Goal: Task Accomplishment & Management: Manage account settings

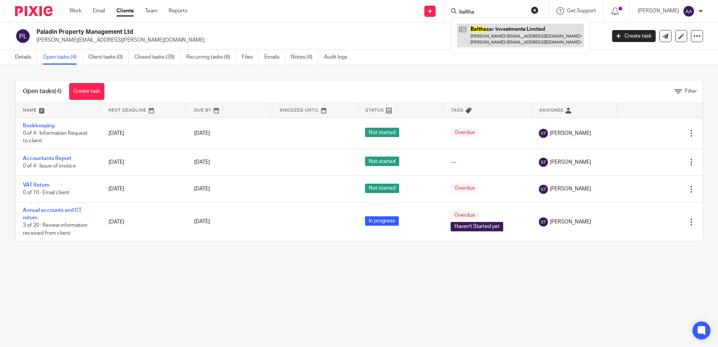
type input "baltha"
click at [540, 34] on link at bounding box center [520, 35] width 127 height 23
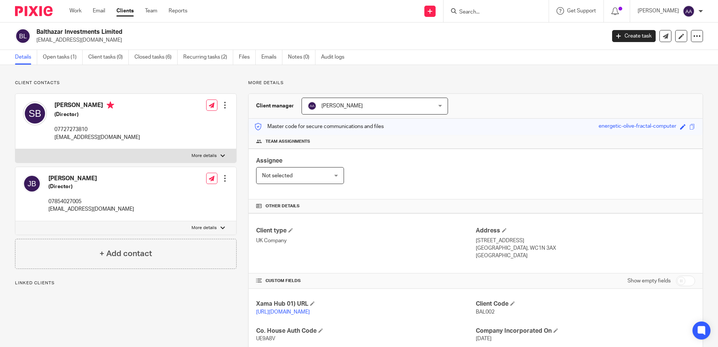
click at [69, 61] on link "Open tasks (1)" at bounding box center [63, 57] width 40 height 15
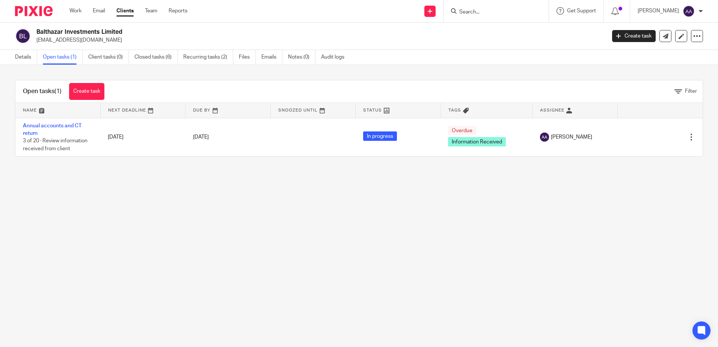
click at [50, 9] on img at bounding box center [34, 11] width 38 height 10
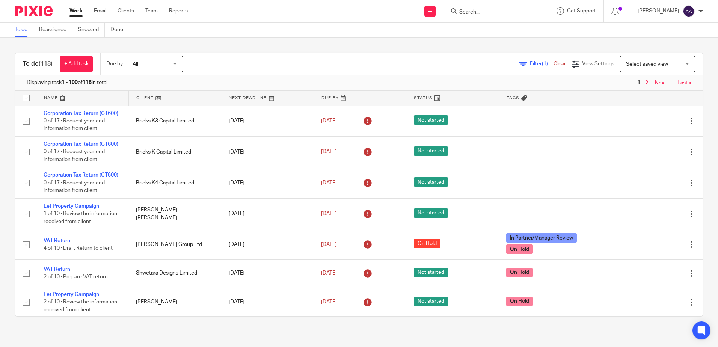
click at [506, 14] on input "Search" at bounding box center [492, 12] width 68 height 7
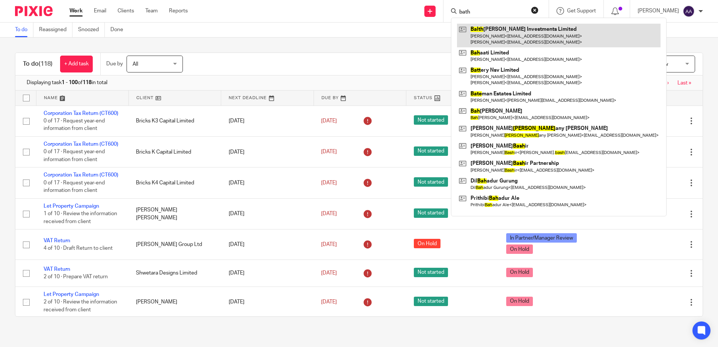
type input "bath"
click at [502, 36] on link at bounding box center [559, 35] width 204 height 23
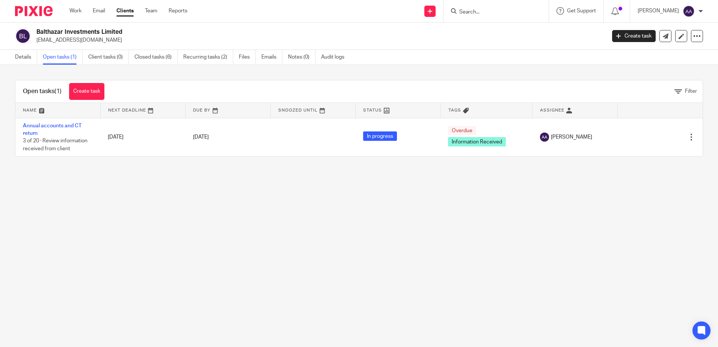
click at [480, 14] on input "Search" at bounding box center [492, 12] width 68 height 7
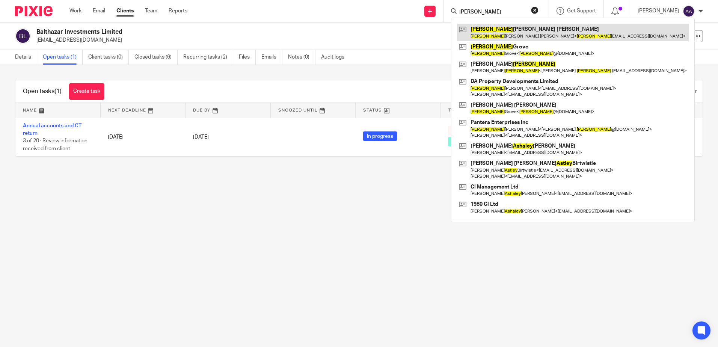
type input "[PERSON_NAME]"
click at [507, 32] on link at bounding box center [573, 32] width 232 height 17
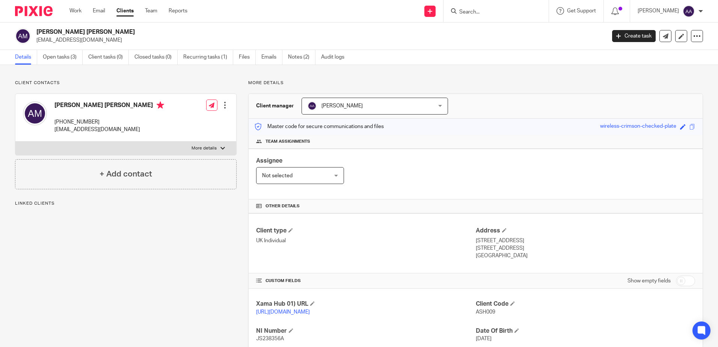
drag, startPoint x: 100, startPoint y: 120, endPoint x: 54, endPoint y: 123, distance: 45.9
click at [54, 123] on div "[PERSON_NAME] [PERSON_NAME] [PHONE_NUMBER] [EMAIL_ADDRESS][DOMAIN_NAME]" at bounding box center [93, 118] width 141 height 40
copy p "[PHONE_NUMBER]"
click at [119, 129] on p "[EMAIL_ADDRESS][DOMAIN_NAME]" at bounding box center [109, 130] width 110 height 8
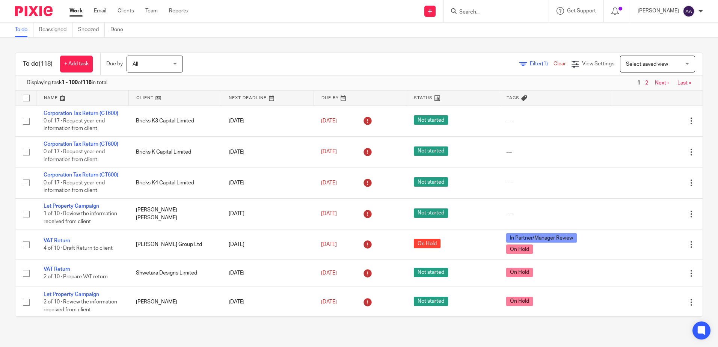
click at [530, 62] on span "Filter (1)" at bounding box center [542, 63] width 24 height 5
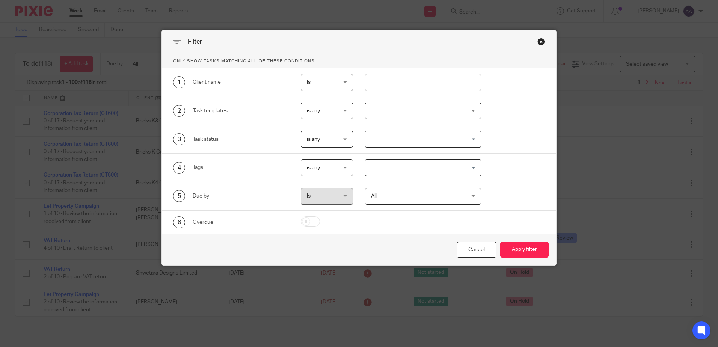
click at [415, 139] on input "Search for option" at bounding box center [421, 139] width 110 height 13
click at [424, 110] on div at bounding box center [423, 111] width 116 height 17
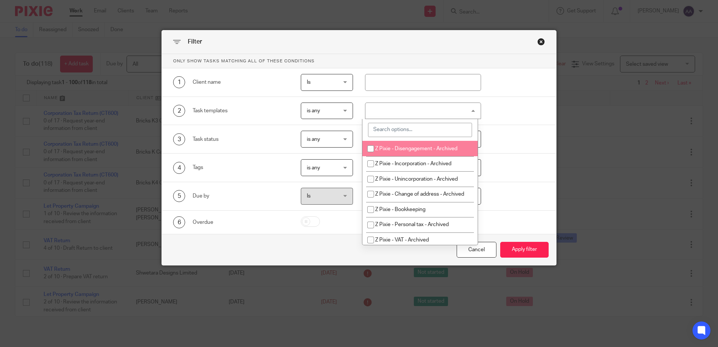
click at [416, 128] on input "search" at bounding box center [420, 130] width 104 height 14
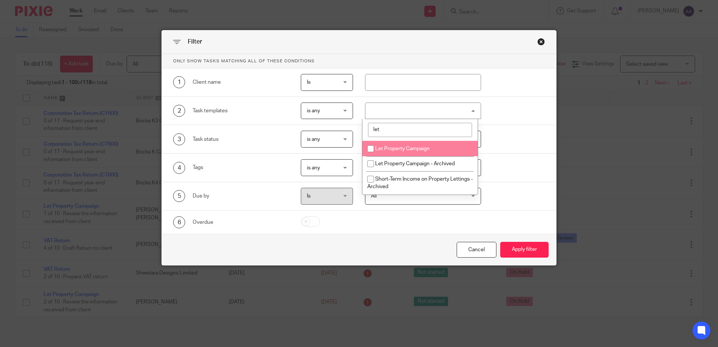
type input "let"
click at [369, 147] on input "checkbox" at bounding box center [370, 149] width 14 height 14
checkbox input "true"
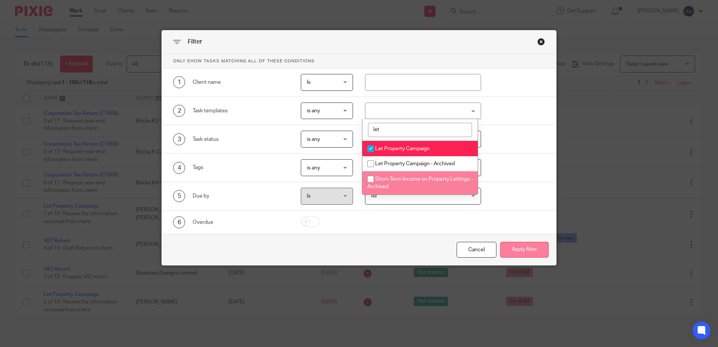
click at [523, 253] on button "Apply filter" at bounding box center [524, 250] width 48 height 16
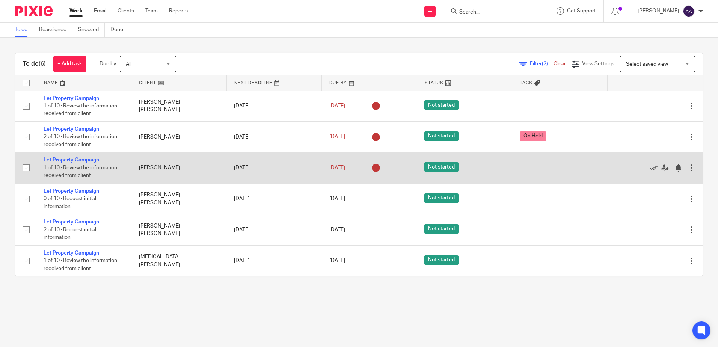
click at [81, 160] on link "Let Property Campaign" at bounding box center [72, 159] width 56 height 5
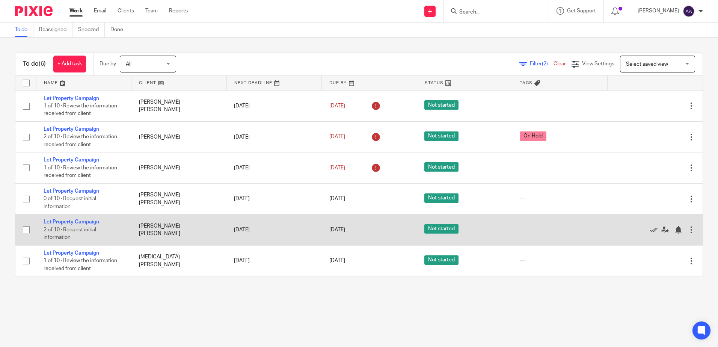
click at [78, 221] on link "Let Property Campaign" at bounding box center [72, 221] width 56 height 5
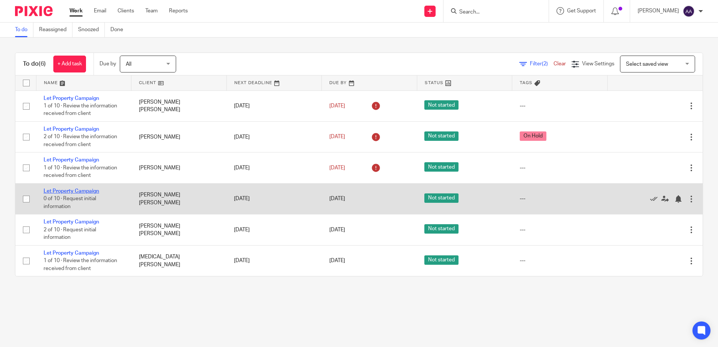
click at [79, 192] on link "Let Property Campaign" at bounding box center [72, 191] width 56 height 5
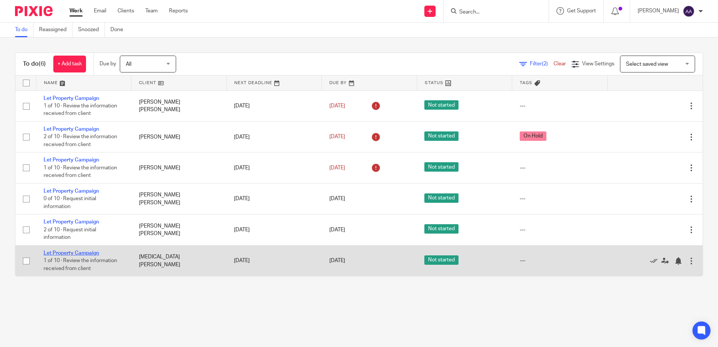
click at [80, 252] on link "Let Property Campaign" at bounding box center [72, 252] width 56 height 5
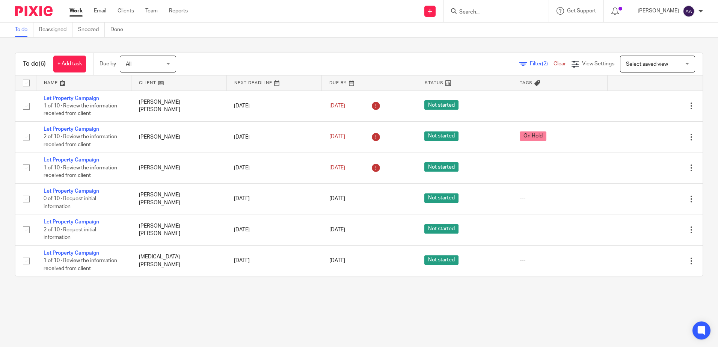
click at [471, 11] on input "Search" at bounding box center [492, 12] width 68 height 7
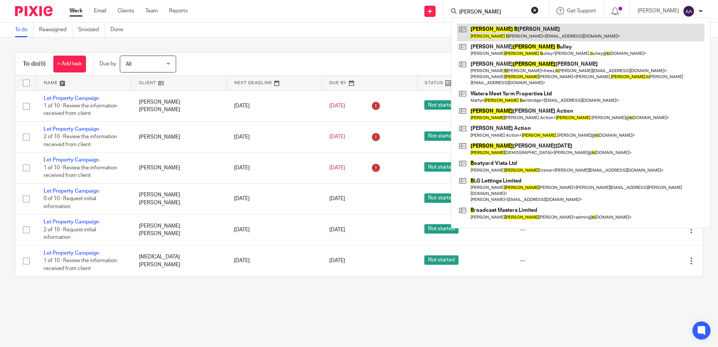
type input "john b"
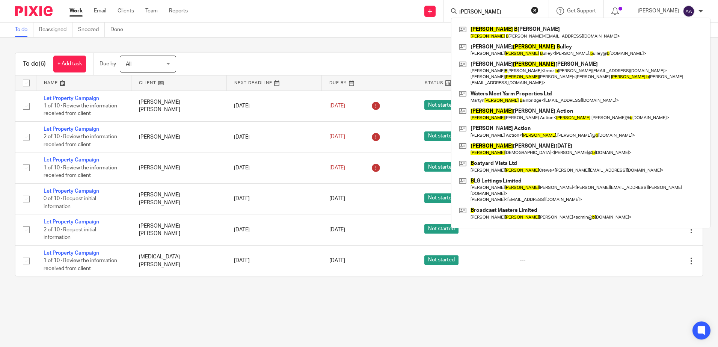
drag, startPoint x: 511, startPoint y: 28, endPoint x: 487, endPoint y: 5, distance: 33.7
click at [511, 28] on link at bounding box center [580, 32] width 247 height 17
click at [250, 305] on main "To do Reassigned Snoozed Done To do (6) + Add task Due by All All Today Tomorro…" at bounding box center [359, 173] width 718 height 347
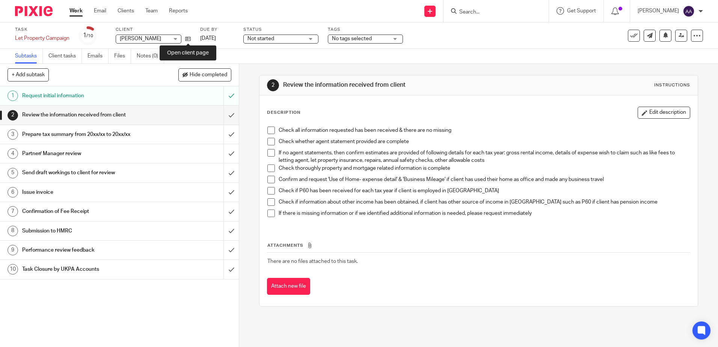
drag, startPoint x: 187, startPoint y: 38, endPoint x: 185, endPoint y: 29, distance: 8.5
click at [187, 38] on icon at bounding box center [188, 39] width 6 height 6
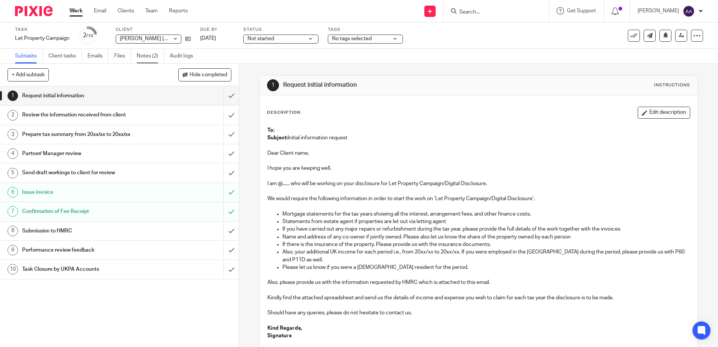
click at [153, 58] on link "Notes (2)" at bounding box center [150, 56] width 27 height 15
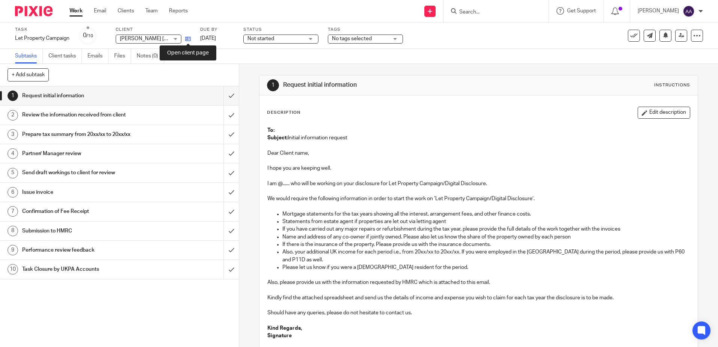
click at [186, 39] on icon at bounding box center [188, 39] width 6 height 6
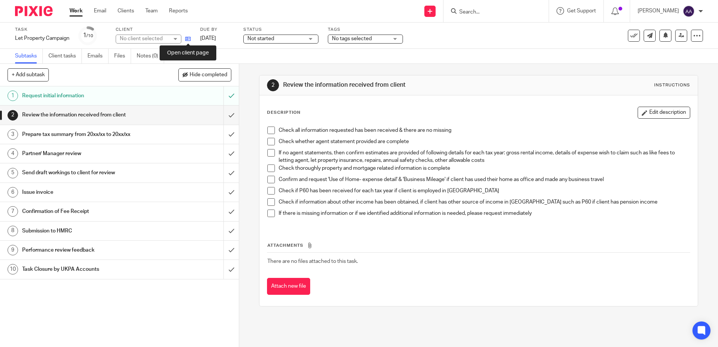
click at [187, 42] on icon at bounding box center [188, 39] width 6 height 6
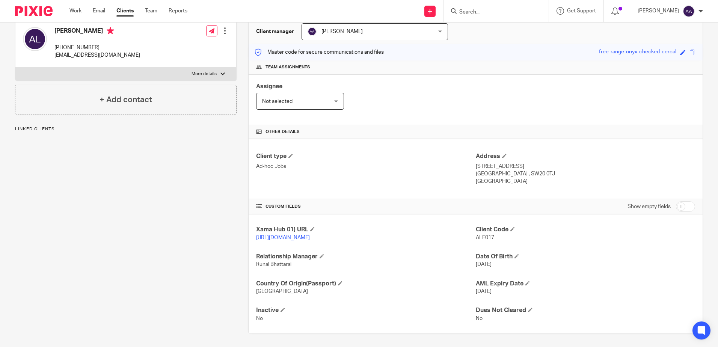
scroll to position [75, 0]
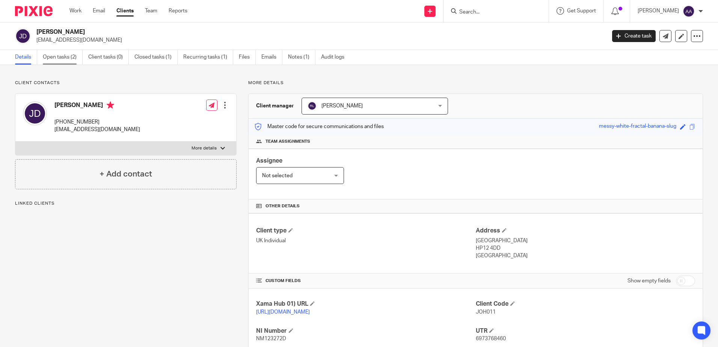
click at [63, 56] on link "Open tasks (2)" at bounding box center [63, 57] width 40 height 15
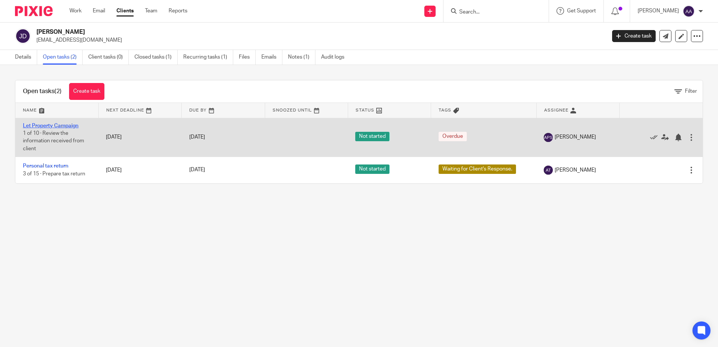
click at [66, 124] on link "Let Property Campaign" at bounding box center [51, 125] width 56 height 5
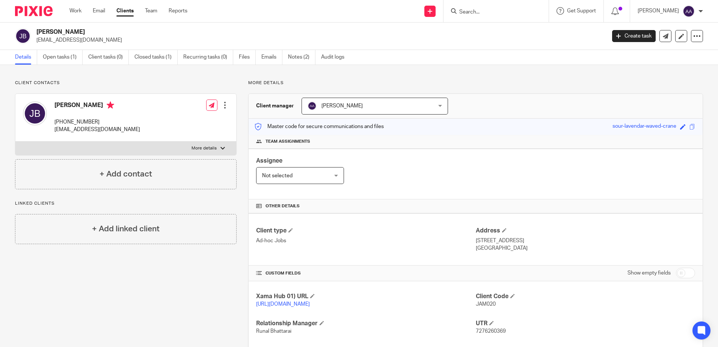
drag, startPoint x: 98, startPoint y: 32, endPoint x: 37, endPoint y: 34, distance: 61.2
click at [37, 34] on h2 "[PERSON_NAME]" at bounding box center [261, 32] width 451 height 8
copy h2 "James Richard Bunn"
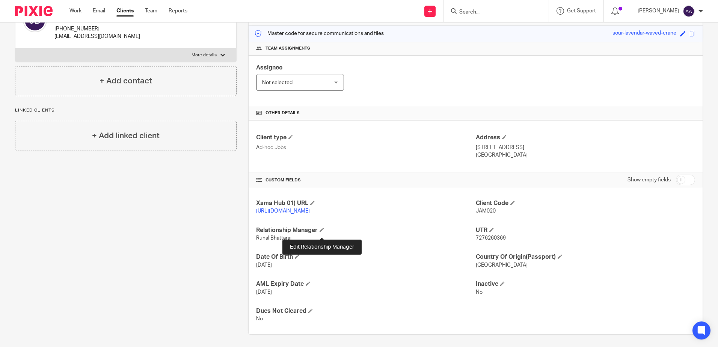
scroll to position [103, 0]
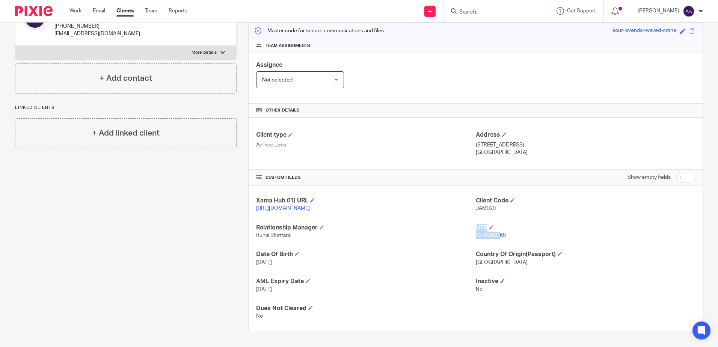
drag, startPoint x: 474, startPoint y: 237, endPoint x: 496, endPoint y: 233, distance: 22.8
click at [496, 233] on div "Xama Hub 01) URL https://platform.xamatech.com/portal/crm/clients/db595570-72b4…" at bounding box center [476, 258] width 454 height 146
drag, startPoint x: 496, startPoint y: 233, endPoint x: 493, endPoint y: 237, distance: 5.6
click at [492, 237] on span "7276260369" at bounding box center [491, 235] width 30 height 5
drag, startPoint x: 498, startPoint y: 235, endPoint x: 473, endPoint y: 234, distance: 25.2
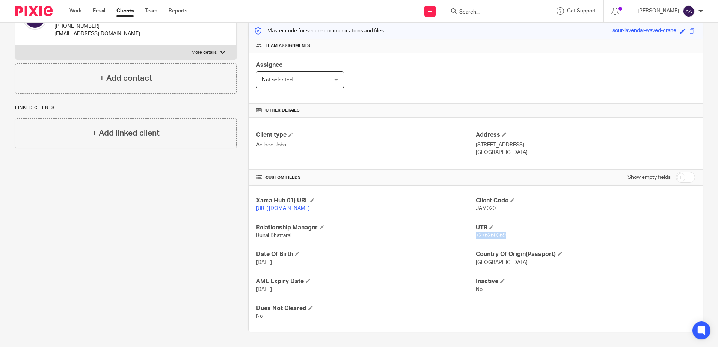
click at [476, 234] on span "7276260369" at bounding box center [491, 235] width 30 height 5
copy span "7276260369"
click at [514, 141] on p "Level 4, 80 Queen St, Auckland" at bounding box center [585, 145] width 219 height 8
drag, startPoint x: 499, startPoint y: 136, endPoint x: 520, endPoint y: 136, distance: 20.7
click at [520, 141] on p "Level 4, 80 Queen St, Auckland" at bounding box center [585, 145] width 219 height 8
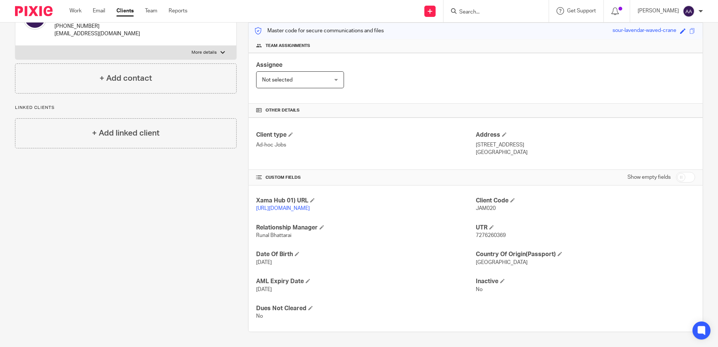
copy p "Queen St"
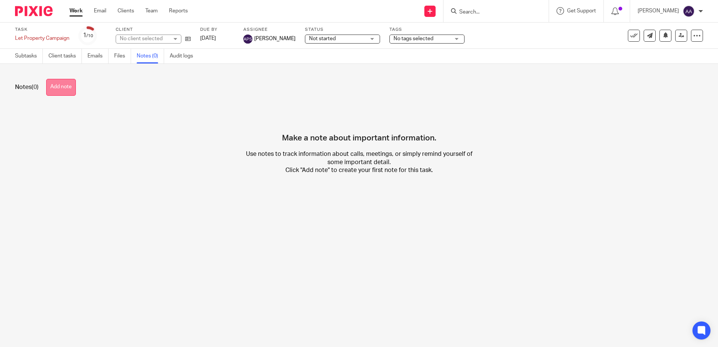
click at [63, 87] on button "Add note" at bounding box center [61, 87] width 30 height 17
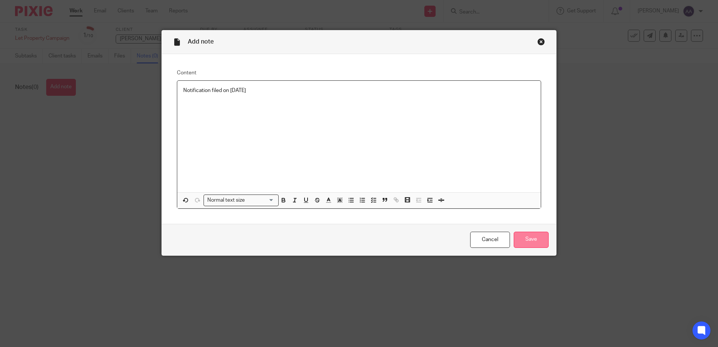
click at [542, 243] on input "Save" at bounding box center [531, 240] width 35 height 16
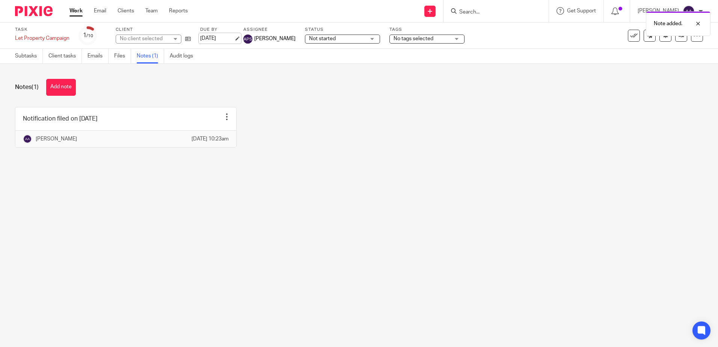
click at [227, 38] on link "[DATE]" at bounding box center [217, 39] width 34 height 8
click at [494, 145] on div "Notification filed on 17 Sept 2025 Edit note Delete note Arpana Adhikari 17 Sep…" at bounding box center [353, 133] width 700 height 52
drag, startPoint x: 455, startPoint y: 187, endPoint x: 425, endPoint y: 22, distance: 167.9
click at [455, 187] on main "Task Let Property Campaign Save Let Property Campaign 1 /10 Client John Bryan D…" at bounding box center [359, 173] width 718 height 347
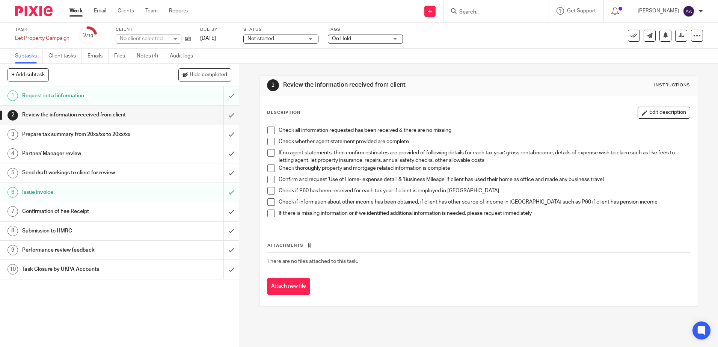
click at [365, 37] on span "On Hold" at bounding box center [360, 39] width 56 height 8
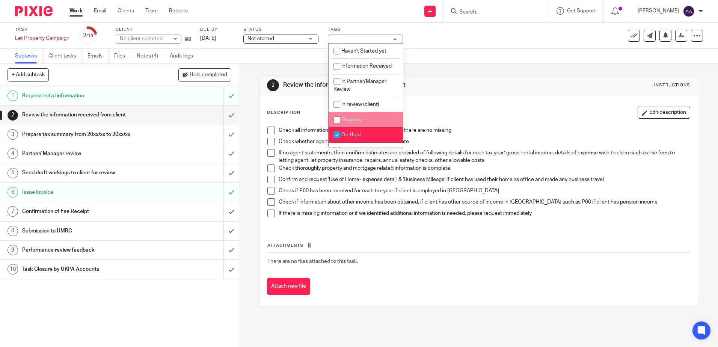
click at [356, 115] on li "Ongoing" at bounding box center [366, 119] width 74 height 15
checkbox input "true"
click at [338, 131] on input "checkbox" at bounding box center [337, 135] width 14 height 14
checkbox input "false"
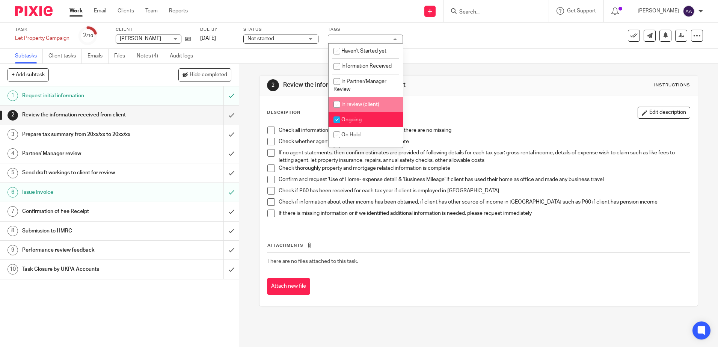
click at [485, 45] on div "Task Let Property Campaign Save Let Property Campaign 2 /10 Client Diane Lesley…" at bounding box center [359, 36] width 718 height 26
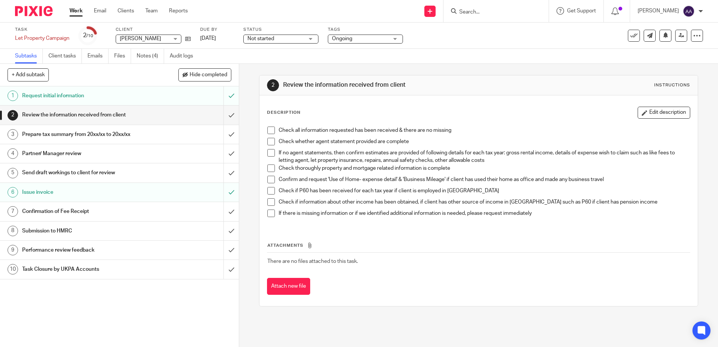
click at [312, 37] on div "Not started Not started" at bounding box center [280, 39] width 75 height 9
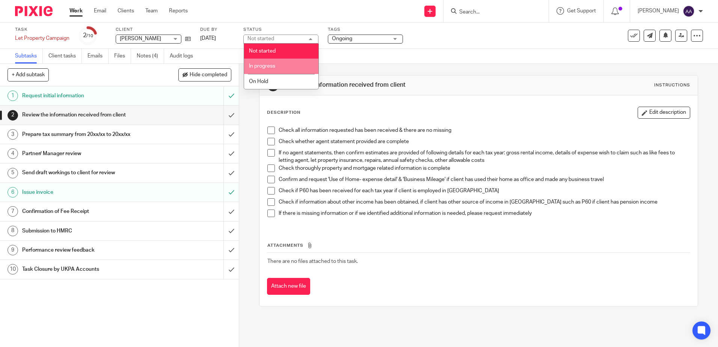
click at [279, 66] on li "In progress" at bounding box center [281, 66] width 74 height 15
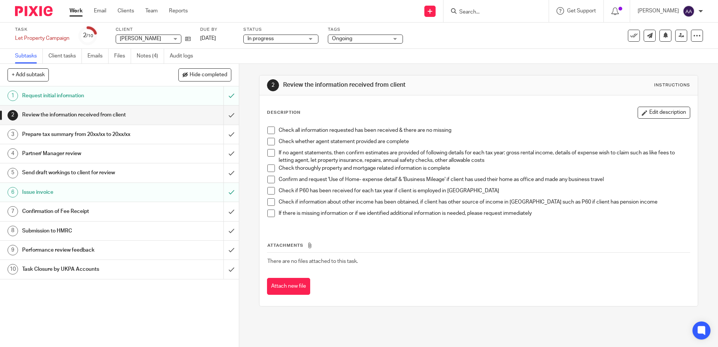
click at [479, 42] on div "Task Let Property Campaign Save Let Property Campaign 2 /10 Client Diane Lesley…" at bounding box center [301, 36] width 573 height 18
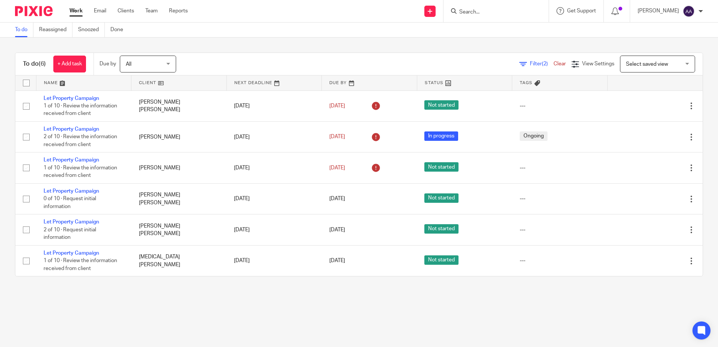
click at [491, 14] on input "Search" at bounding box center [492, 12] width 68 height 7
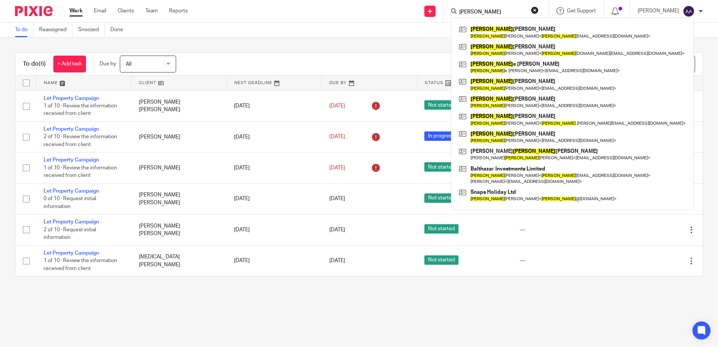
drag, startPoint x: 493, startPoint y: 13, endPoint x: 454, endPoint y: 14, distance: 39.1
click at [454, 14] on div "simon" at bounding box center [494, 10] width 87 height 9
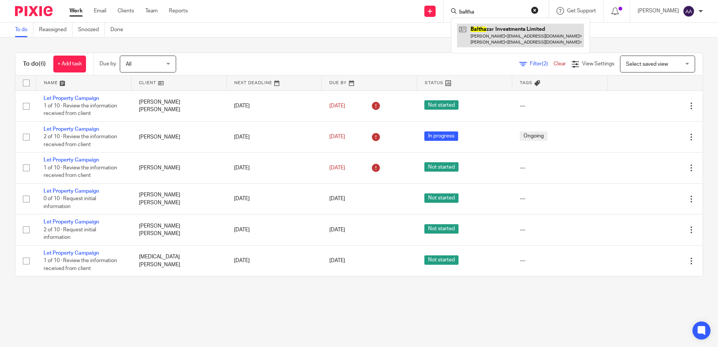
type input "baltha"
click at [525, 41] on link at bounding box center [520, 35] width 127 height 23
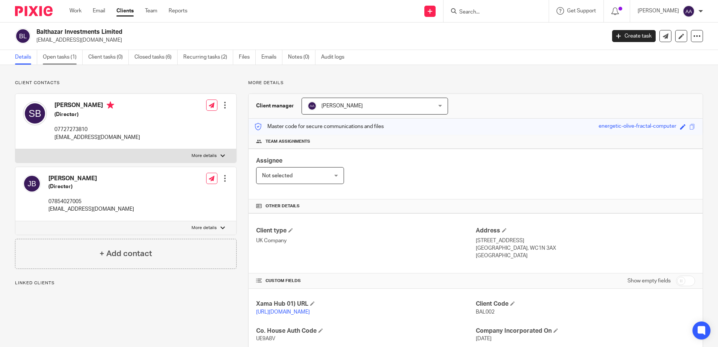
click at [47, 59] on link "Open tasks (1)" at bounding box center [63, 57] width 40 height 15
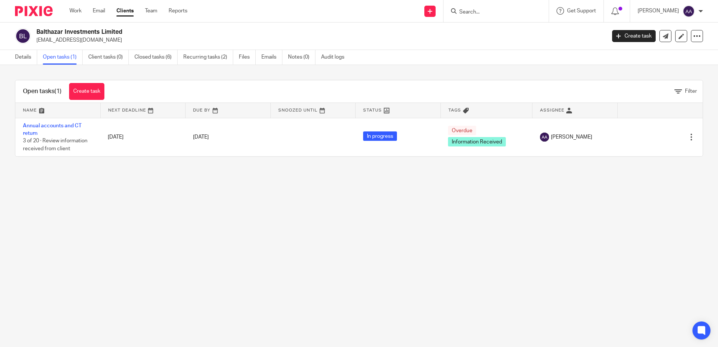
click at [267, 219] on main "Balthazar Investments Limited [EMAIL_ADDRESS][DOMAIN_NAME] Create task Update f…" at bounding box center [359, 173] width 718 height 347
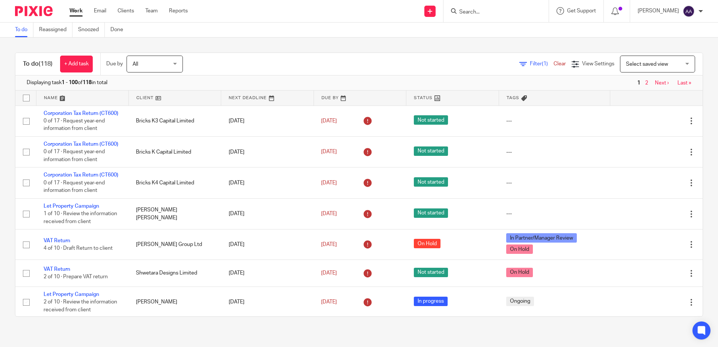
click at [530, 62] on span "Filter (1)" at bounding box center [542, 63] width 24 height 5
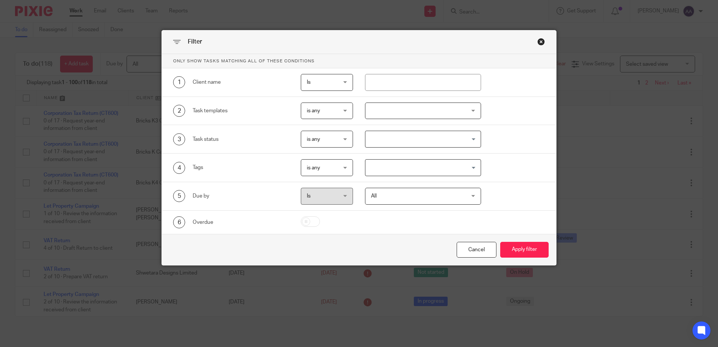
click at [412, 115] on div at bounding box center [423, 111] width 116 height 17
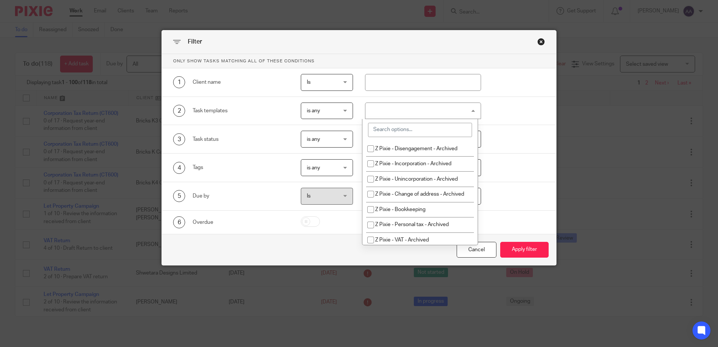
click at [409, 129] on input "search" at bounding box center [420, 130] width 104 height 14
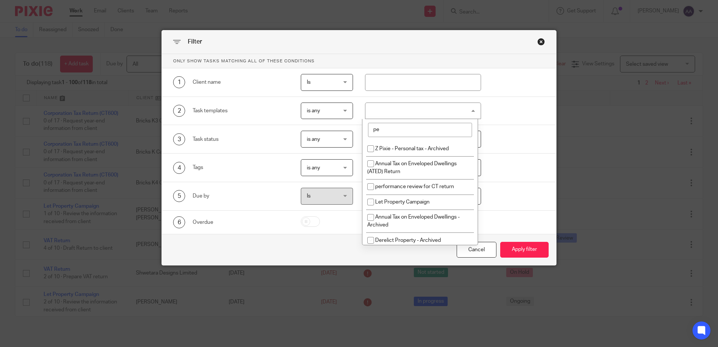
type input "p"
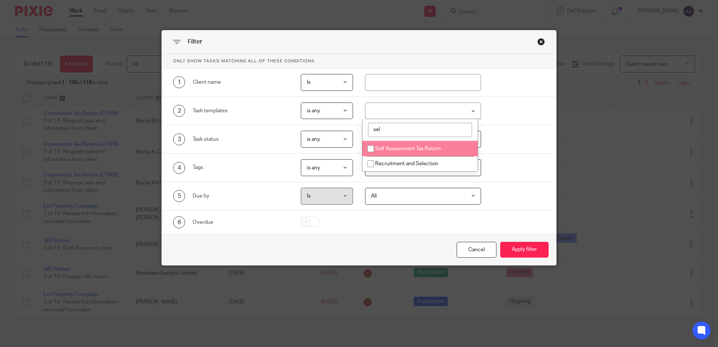
type input "sel"
click at [372, 149] on input "checkbox" at bounding box center [370, 149] width 14 height 14
checkbox input "true"
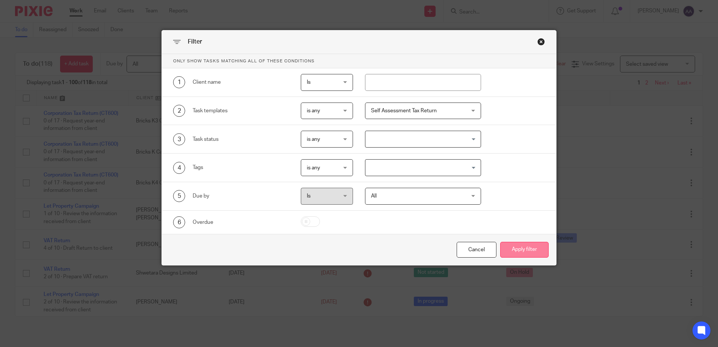
click at [530, 245] on button "Apply filter" at bounding box center [524, 250] width 48 height 16
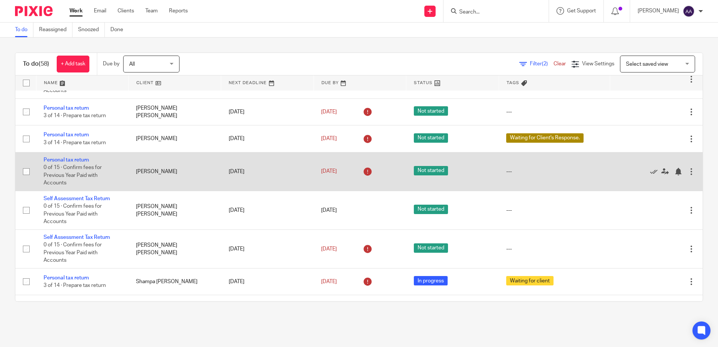
scroll to position [1602, 0]
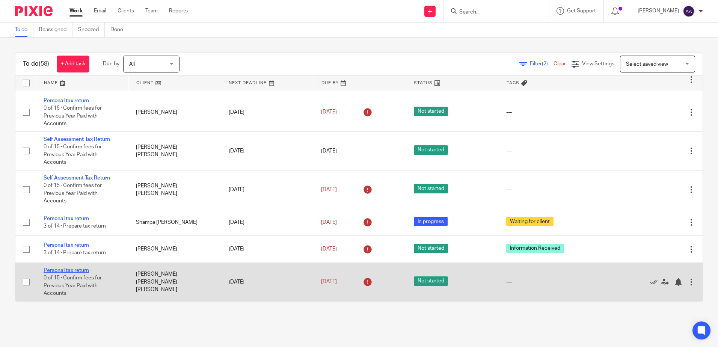
click at [66, 269] on link "Personal tax return" at bounding box center [66, 270] width 45 height 5
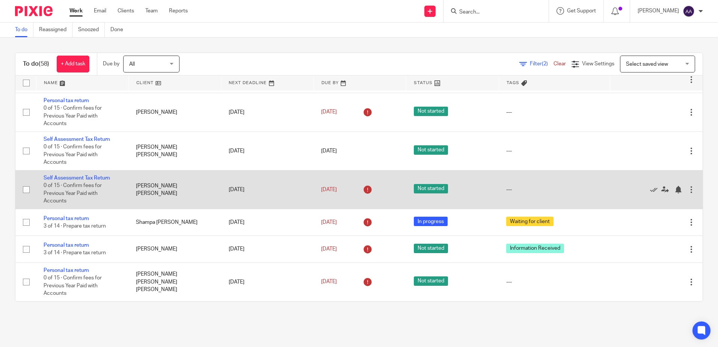
scroll to position [1564, 0]
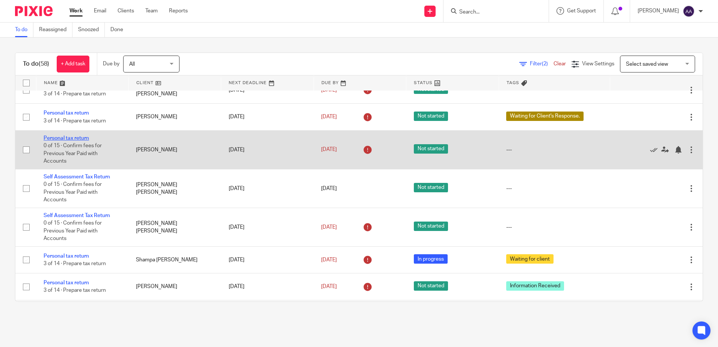
click at [82, 139] on link "Personal tax return" at bounding box center [66, 138] width 45 height 5
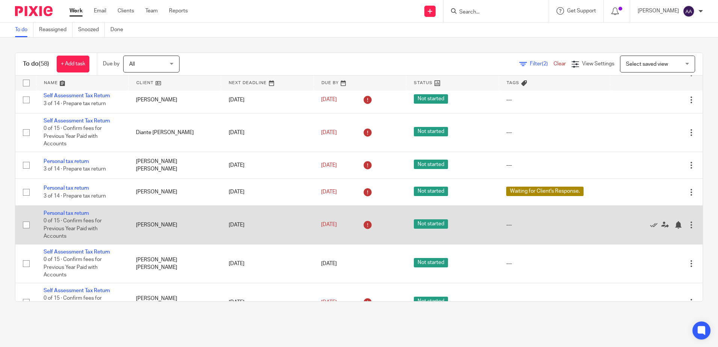
scroll to position [1451, 0]
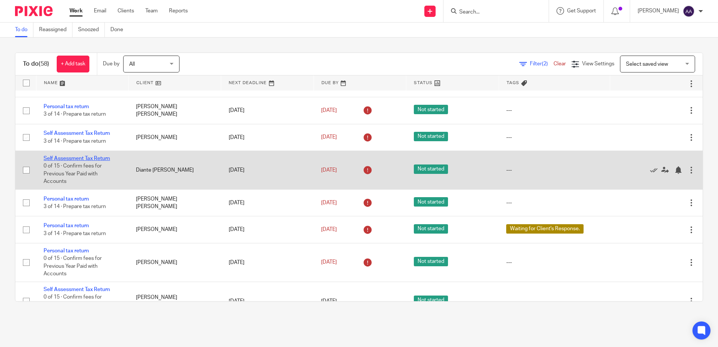
click at [90, 156] on link "Self Assessment Tax Return" at bounding box center [77, 158] width 66 height 5
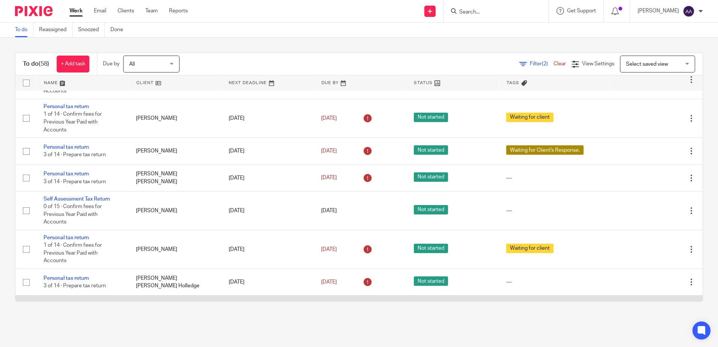
scroll to position [1001, 0]
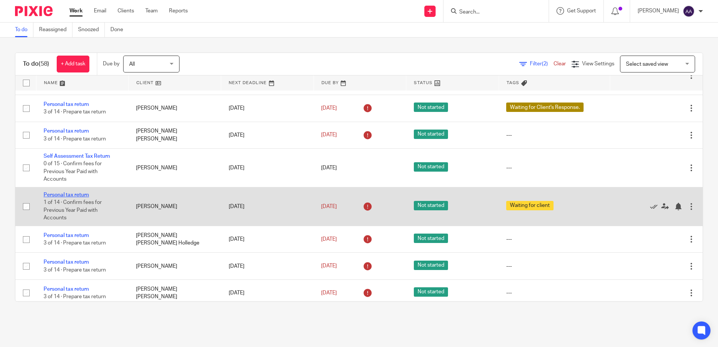
click at [72, 197] on link "Personal tax return" at bounding box center [66, 194] width 45 height 5
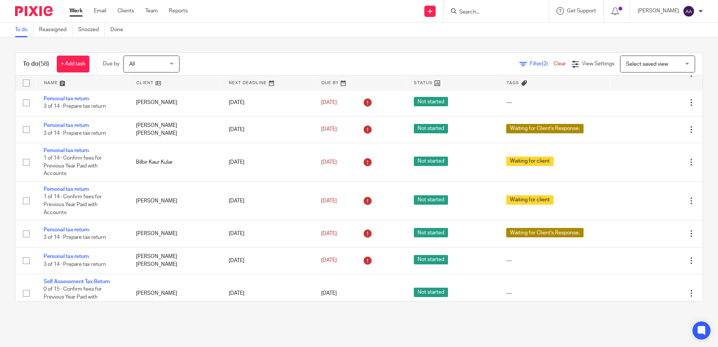
scroll to position [851, 0]
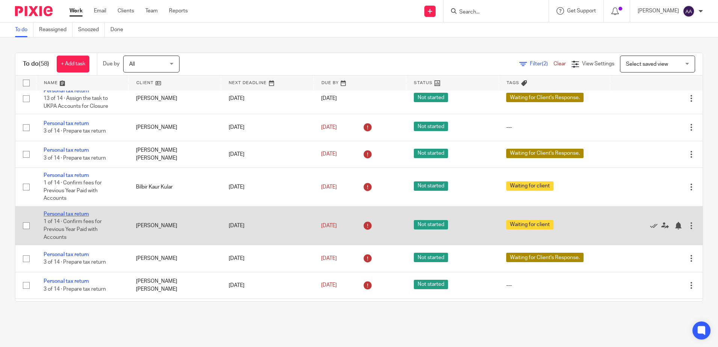
click at [79, 215] on link "Personal tax return" at bounding box center [66, 213] width 45 height 5
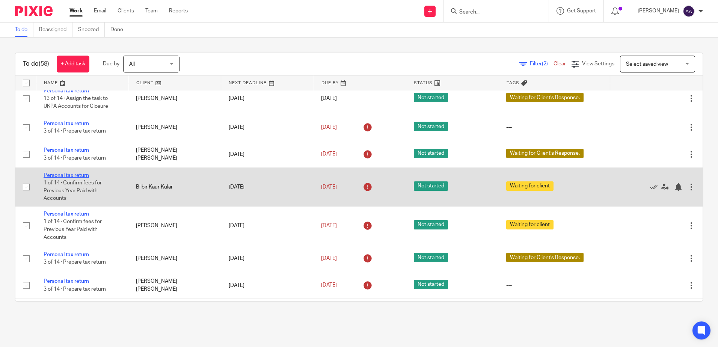
click at [79, 173] on link "Personal tax return" at bounding box center [66, 175] width 45 height 5
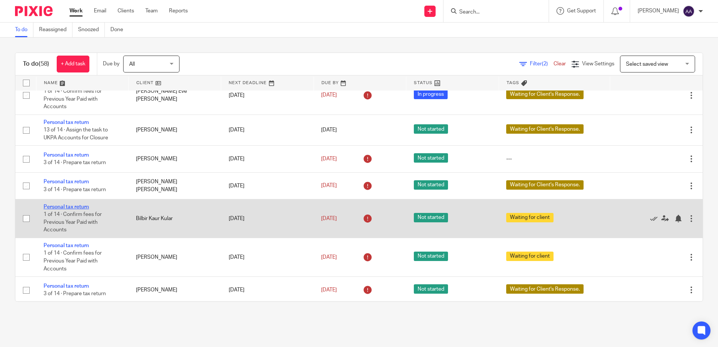
scroll to position [775, 0]
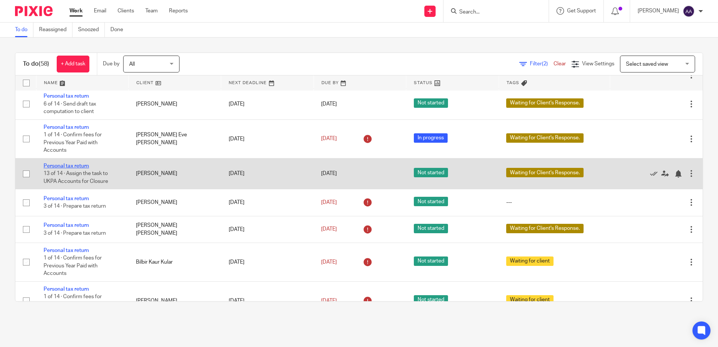
click at [75, 166] on link "Personal tax return" at bounding box center [66, 165] width 45 height 5
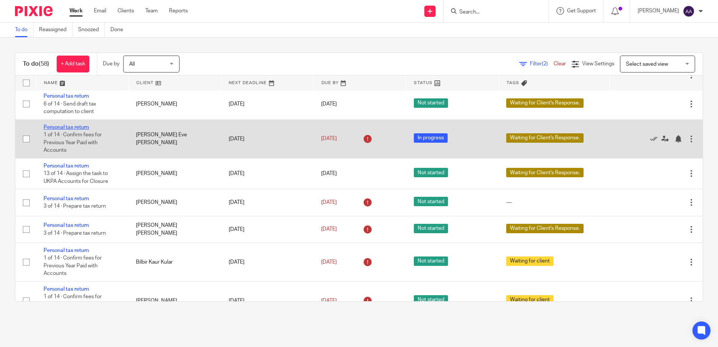
click at [77, 126] on link "Personal tax return" at bounding box center [66, 127] width 45 height 5
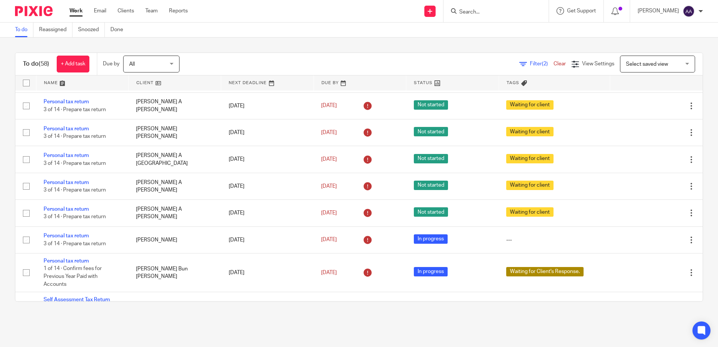
scroll to position [0, 0]
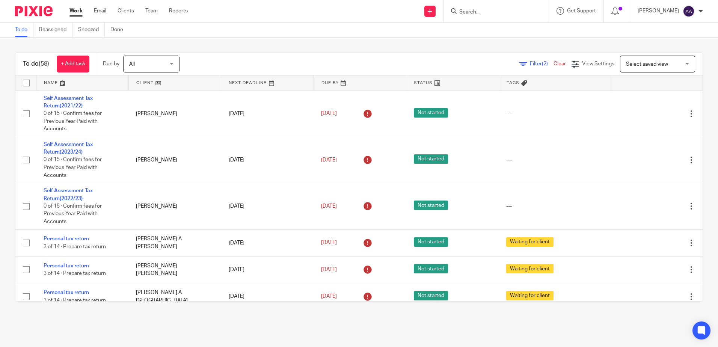
click at [610, 40] on div "To do (58) + Add task Due by All All Today Tomorrow This week Next week This mo…" at bounding box center [359, 177] width 718 height 279
click at [489, 9] on input "Search" at bounding box center [492, 12] width 68 height 7
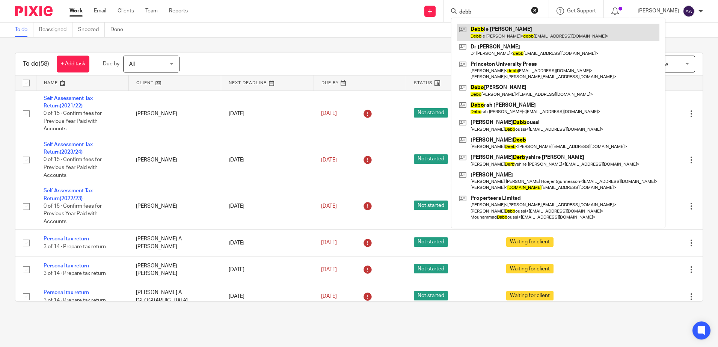
type input "debb"
click at [496, 38] on link at bounding box center [558, 32] width 202 height 17
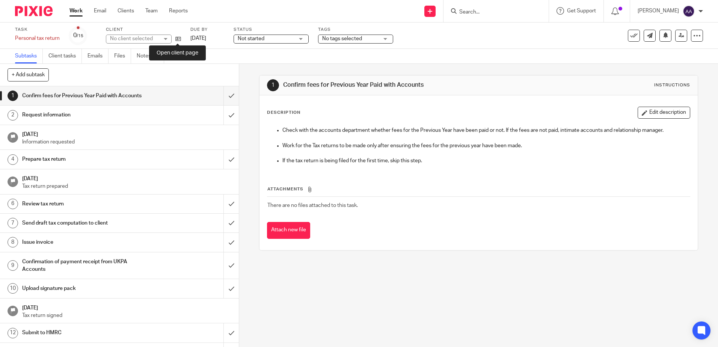
click at [179, 39] on icon at bounding box center [178, 39] width 6 height 6
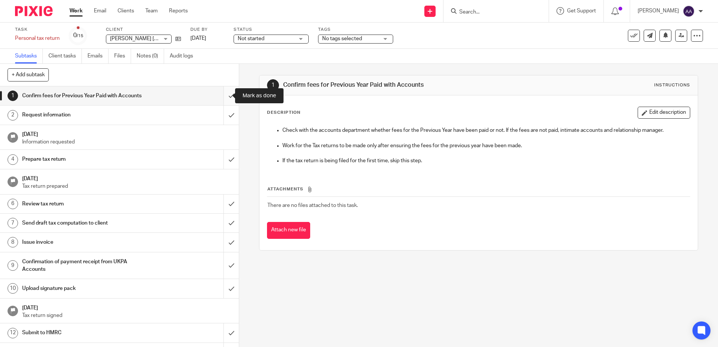
click at [228, 93] on input "submit" at bounding box center [119, 95] width 239 height 19
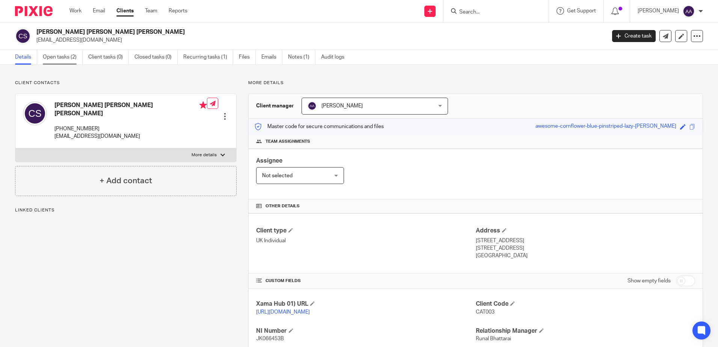
click at [74, 56] on link "Open tasks (2)" at bounding box center [63, 57] width 40 height 15
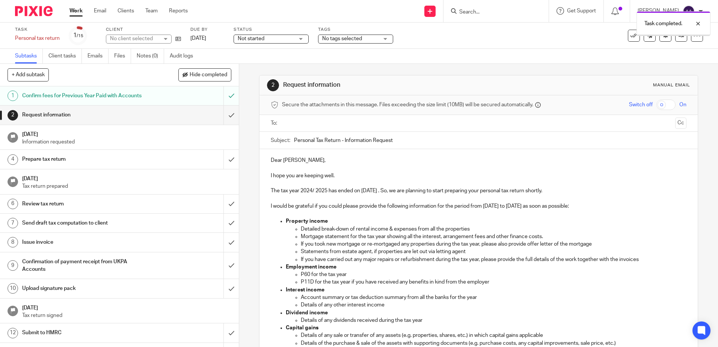
click at [297, 125] on input "text" at bounding box center [478, 123] width 387 height 9
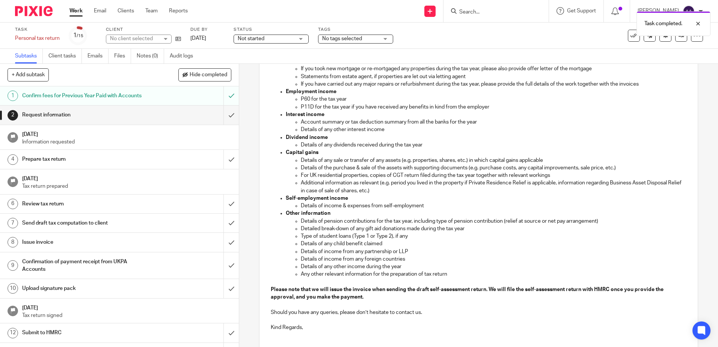
scroll to position [234, 0]
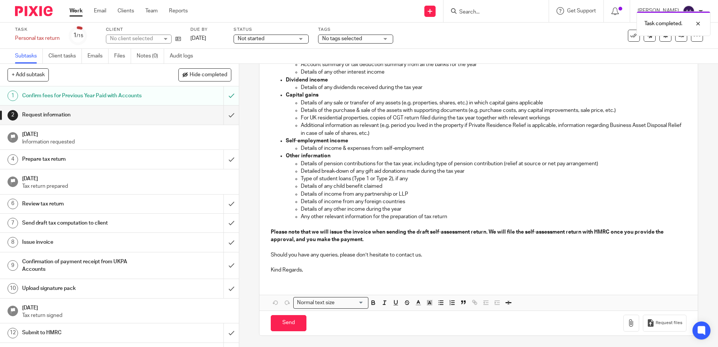
click at [299, 278] on div "Dear [PERSON_NAME], I hope you are keeping well. The tax year 2024/ 2025 has en…" at bounding box center [478, 97] width 438 height 363
click at [306, 271] on p "Kind Regards," at bounding box center [478, 270] width 415 height 8
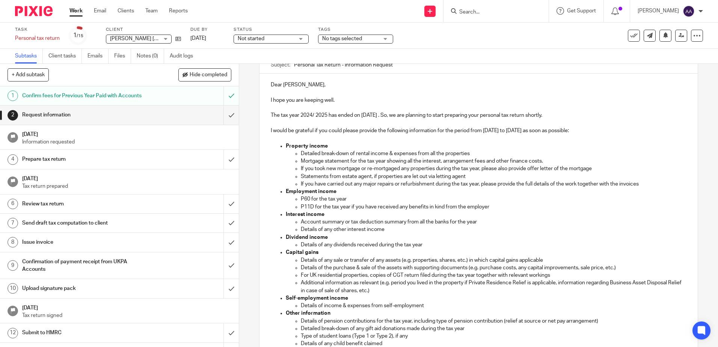
scroll to position [0, 0]
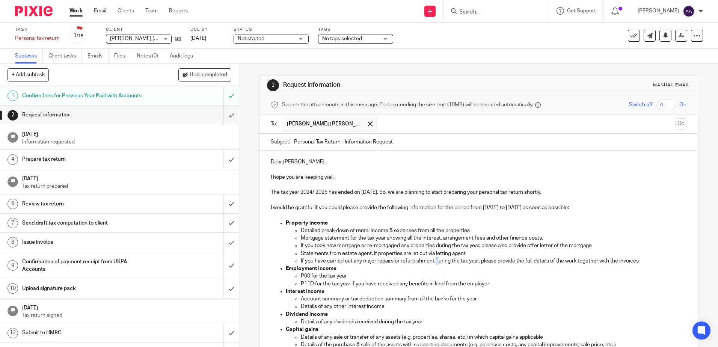
click at [437, 262] on p "If you have carried out any major repairs or refurbishment during the tax year,…" at bounding box center [493, 261] width 385 height 8
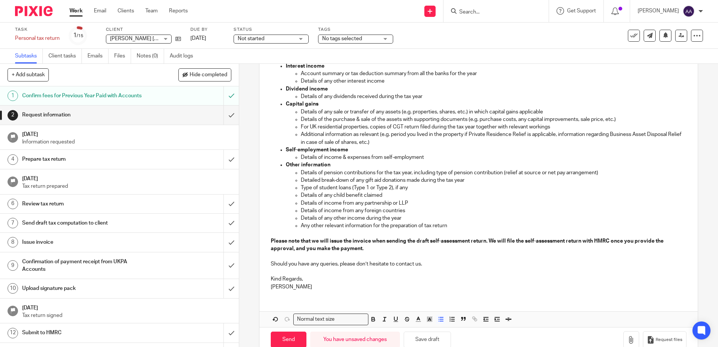
click at [388, 208] on p "Details of income from any foreign countries" at bounding box center [493, 211] width 385 height 8
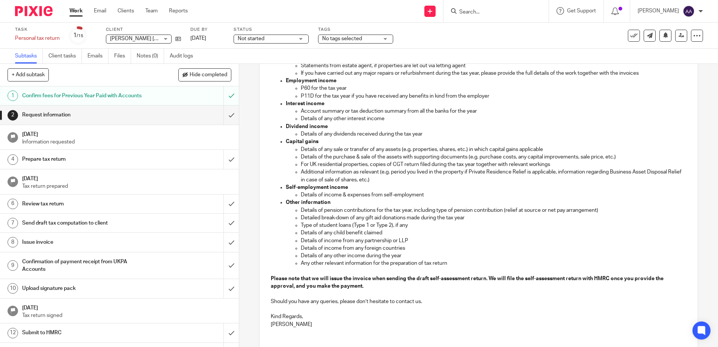
scroll to position [242, 0]
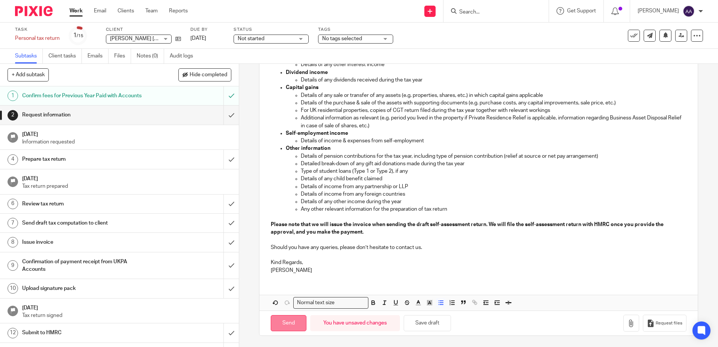
click at [294, 324] on input "Send" at bounding box center [289, 323] width 36 height 16
type input "Sent"
click at [183, 134] on h1 "[DATE]" at bounding box center [127, 133] width 210 height 9
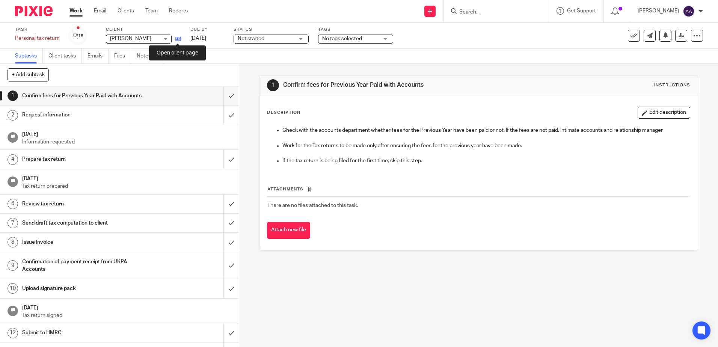
click at [178, 39] on icon at bounding box center [178, 39] width 6 height 6
click at [222, 101] on input "submit" at bounding box center [119, 95] width 239 height 19
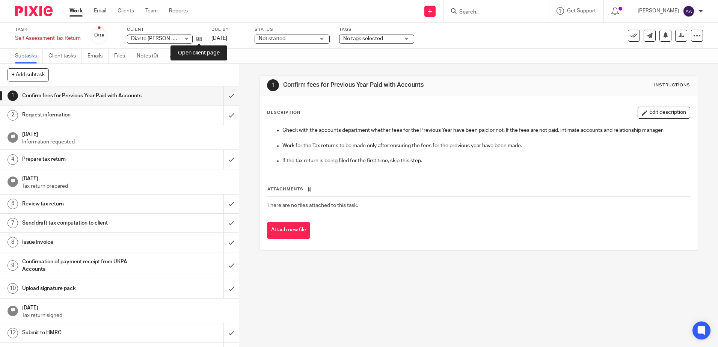
drag, startPoint x: 201, startPoint y: 39, endPoint x: 225, endPoint y: 4, distance: 42.2
click at [201, 39] on icon at bounding box center [199, 39] width 6 height 6
click at [225, 97] on input "submit" at bounding box center [119, 95] width 239 height 19
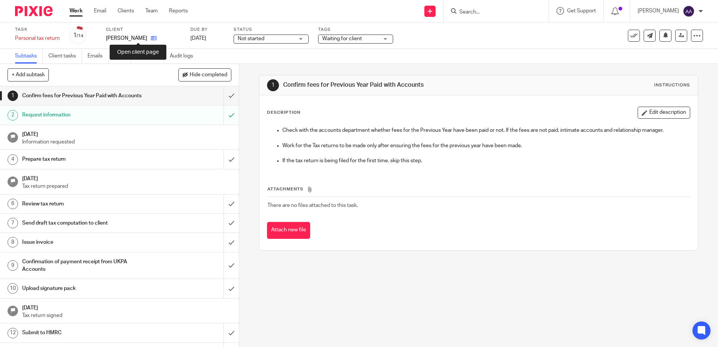
click at [151, 37] on icon at bounding box center [154, 38] width 6 height 6
click at [223, 98] on input "submit" at bounding box center [119, 95] width 239 height 19
click at [151, 37] on icon at bounding box center [154, 38] width 6 height 6
click at [221, 97] on input "submit" at bounding box center [119, 95] width 239 height 19
click at [150, 39] on icon at bounding box center [149, 38] width 6 height 6
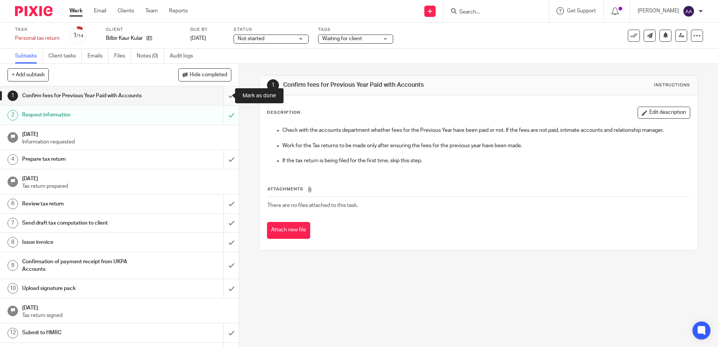
click at [221, 96] on input "submit" at bounding box center [119, 95] width 239 height 19
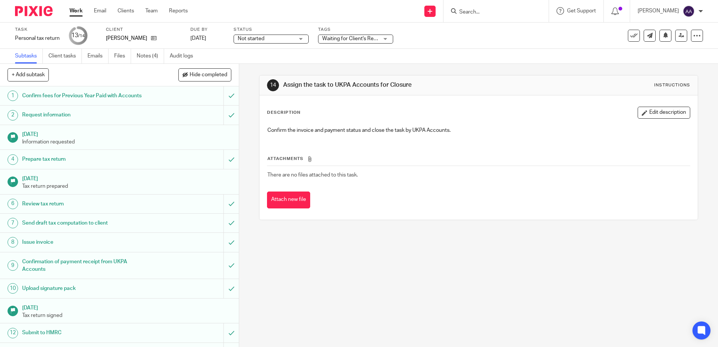
drag, startPoint x: 144, startPoint y: 55, endPoint x: 171, endPoint y: 33, distance: 34.7
click at [144, 55] on link "Notes (4)" at bounding box center [150, 56] width 27 height 15
click at [678, 39] on link at bounding box center [681, 36] width 12 height 12
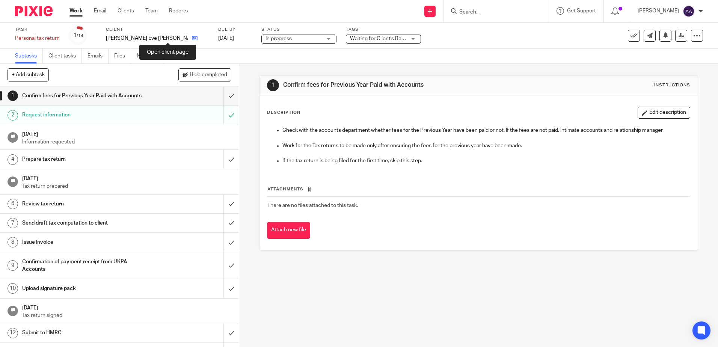
click at [192, 38] on icon at bounding box center [195, 38] width 6 height 6
drag, startPoint x: 102, startPoint y: 38, endPoint x: 163, endPoint y: 39, distance: 61.2
click at [163, 39] on div "Task Personal tax return Save Personal tax return 1 /14 Client Harriet Eve Susa…" at bounding box center [301, 36] width 573 height 18
copy div "Harriet Eve Susan Terrill"
click at [409, 72] on div "1 Confirm fees for Previous Year Paid with Accounts Instructions Description Ed…" at bounding box center [478, 163] width 439 height 198
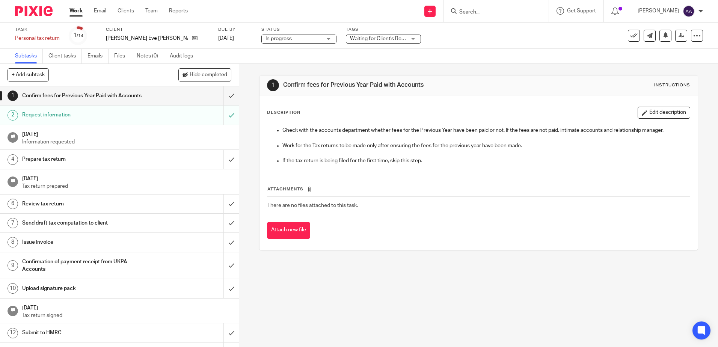
click at [120, 97] on h1 "Confirm fees for Previous Year Paid with Accounts" at bounding box center [86, 95] width 129 height 11
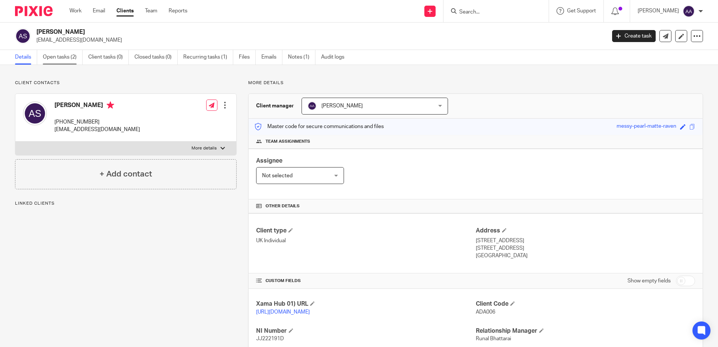
click at [53, 54] on link "Open tasks (2)" at bounding box center [63, 57] width 40 height 15
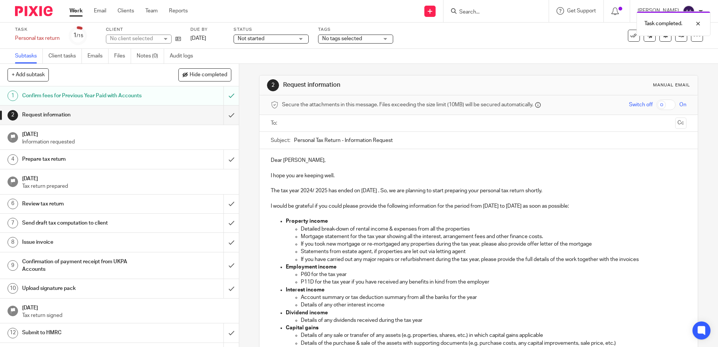
click at [356, 126] on input "text" at bounding box center [478, 123] width 387 height 9
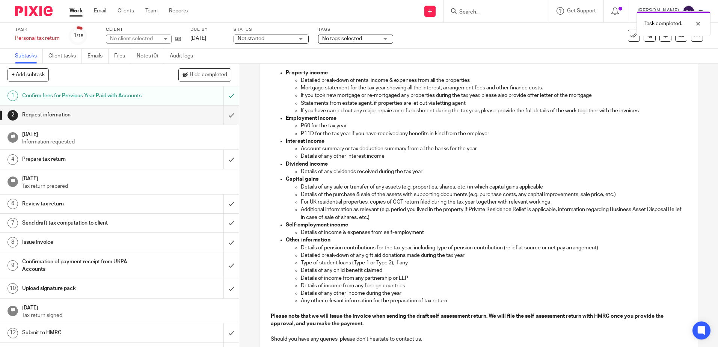
scroll to position [234, 0]
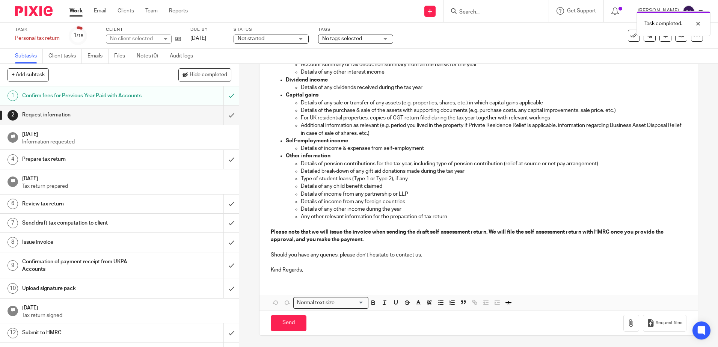
click at [314, 268] on p "Kind Regards," at bounding box center [478, 270] width 415 height 8
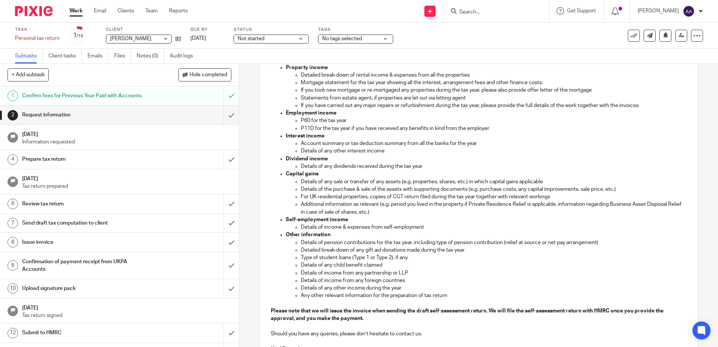
scroll to position [84, 0]
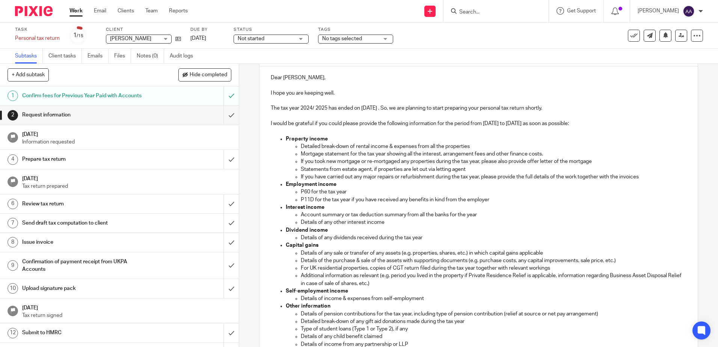
click at [389, 109] on p "The tax year 2024/ 2025 has ended on 5 April 2025 . So, we are planning to star…" at bounding box center [478, 108] width 415 height 8
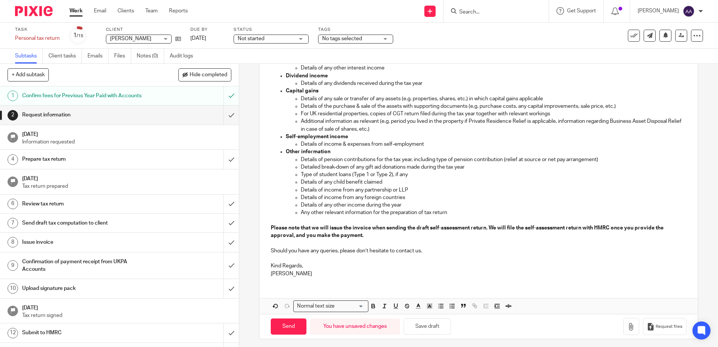
scroll to position [242, 0]
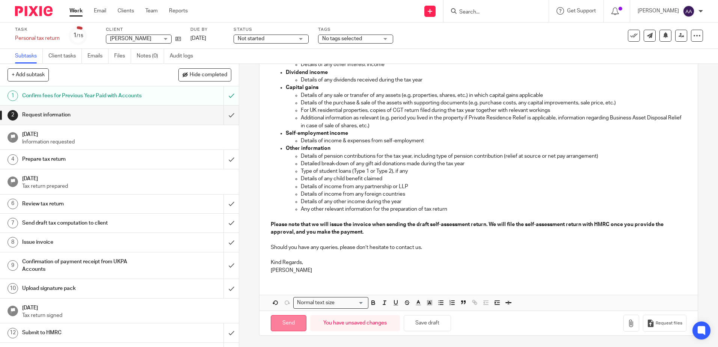
click at [300, 321] on input "Send" at bounding box center [289, 323] width 36 height 16
type input "Sent"
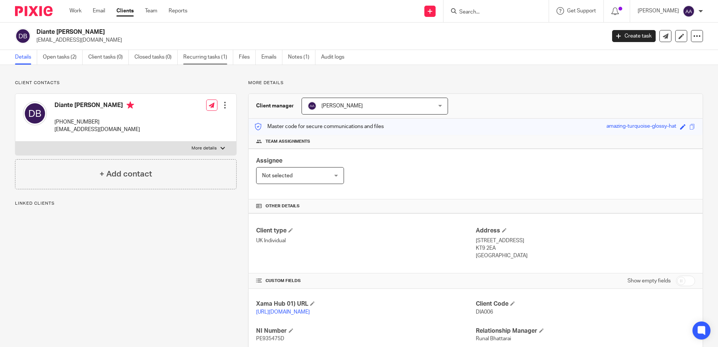
click at [196, 55] on link "Recurring tasks (1)" at bounding box center [208, 57] width 50 height 15
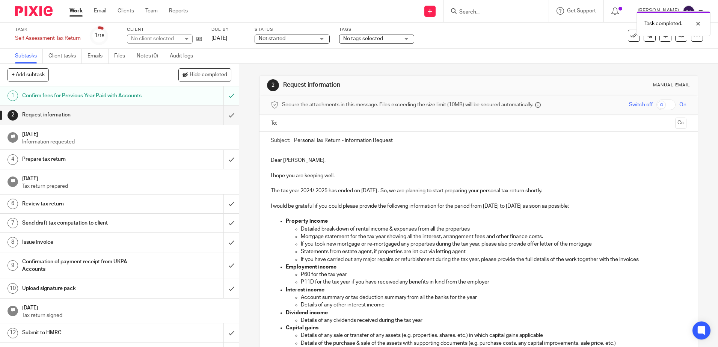
click at [303, 124] on input "text" at bounding box center [478, 123] width 387 height 9
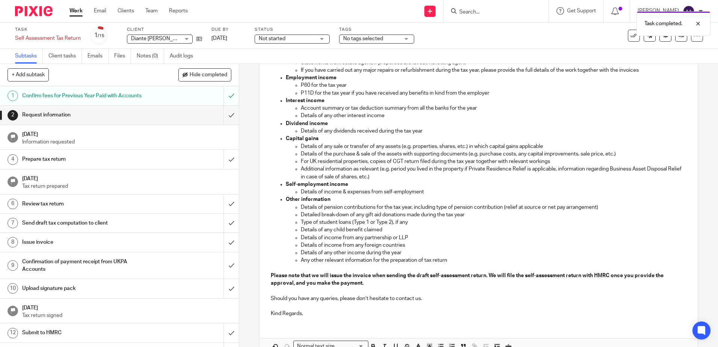
scroll to position [225, 0]
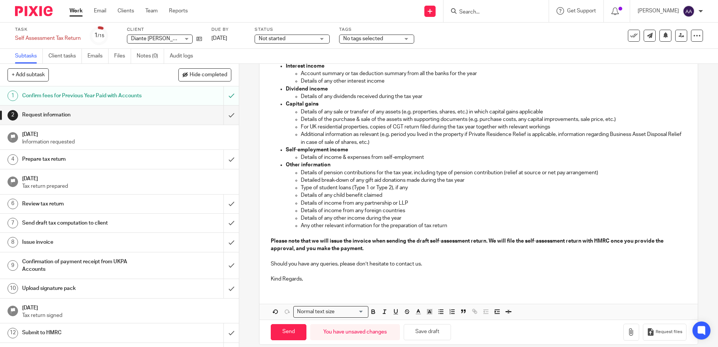
click at [323, 280] on p "Kind Regards," at bounding box center [478, 279] width 415 height 8
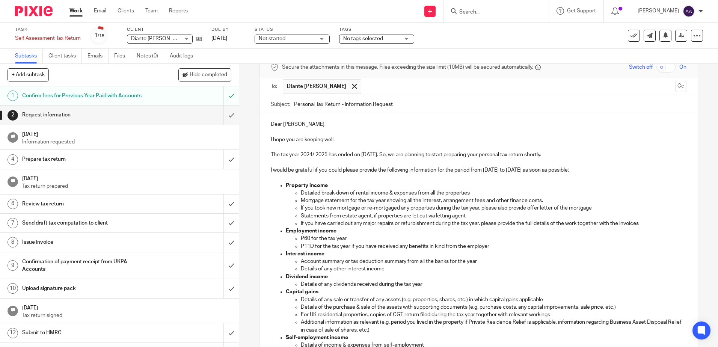
scroll to position [0, 0]
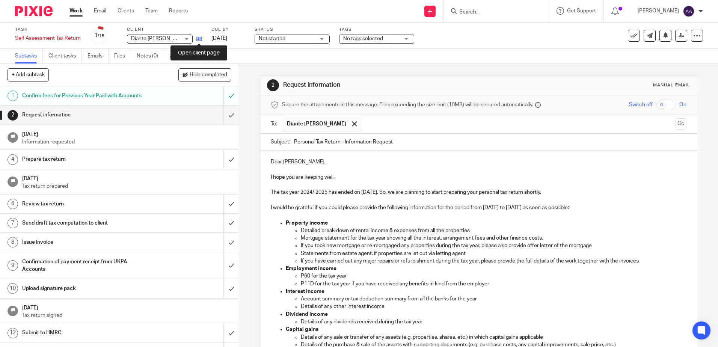
click at [201, 38] on icon at bounding box center [199, 39] width 6 height 6
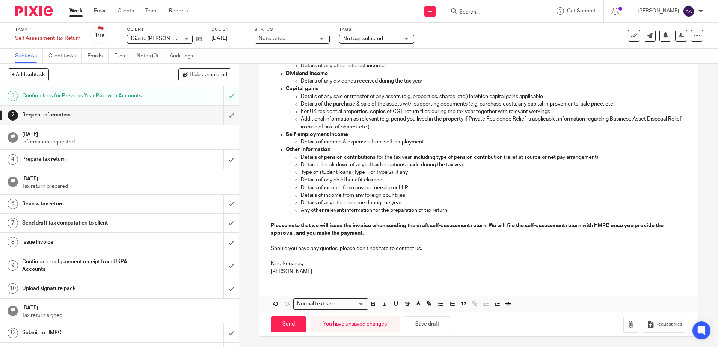
scroll to position [242, 0]
click at [297, 325] on input "Send" at bounding box center [289, 323] width 36 height 16
type input "Sent"
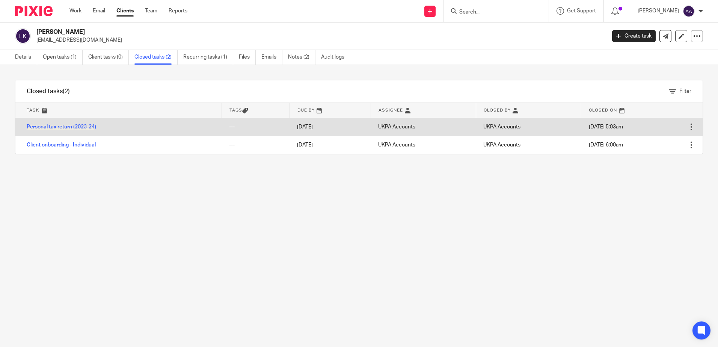
click at [93, 127] on link "Personal tax return (2023-24)" at bounding box center [61, 126] width 69 height 5
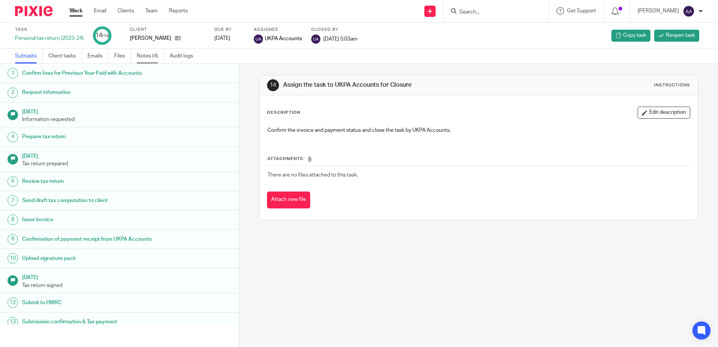
click at [151, 53] on link "Notes (4)" at bounding box center [150, 56] width 27 height 15
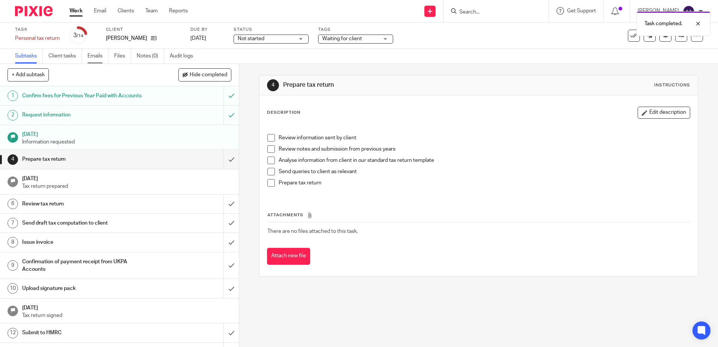
click at [95, 56] on link "Emails" at bounding box center [97, 56] width 21 height 15
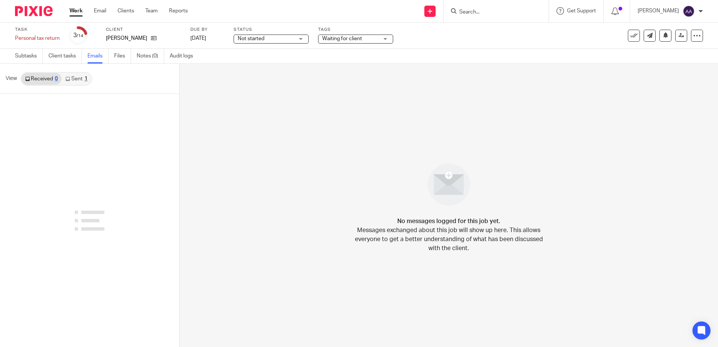
click at [79, 79] on link "Sent 1" at bounding box center [76, 79] width 29 height 12
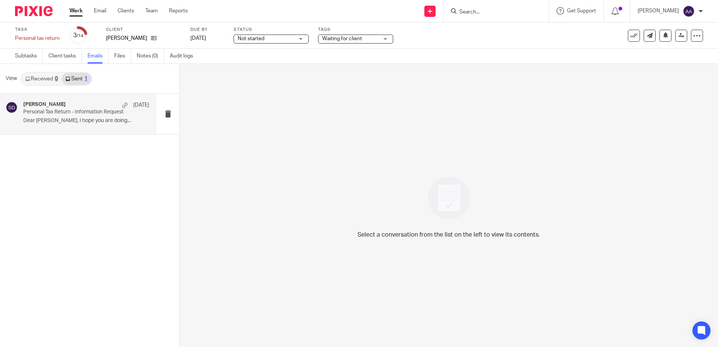
click at [84, 109] on div "[PERSON_NAME] [DATE]" at bounding box center [86, 105] width 126 height 8
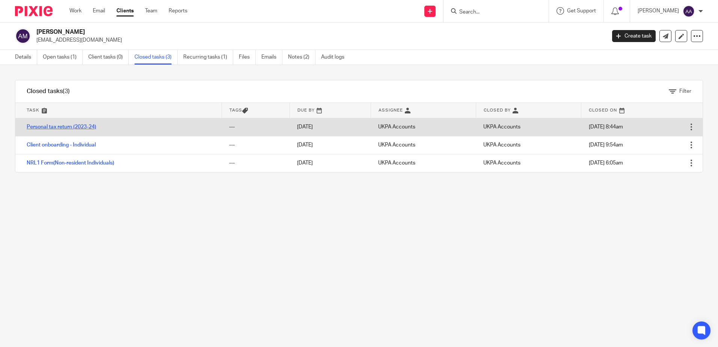
click at [79, 125] on link "Personal tax return (2023-24)" at bounding box center [61, 126] width 69 height 5
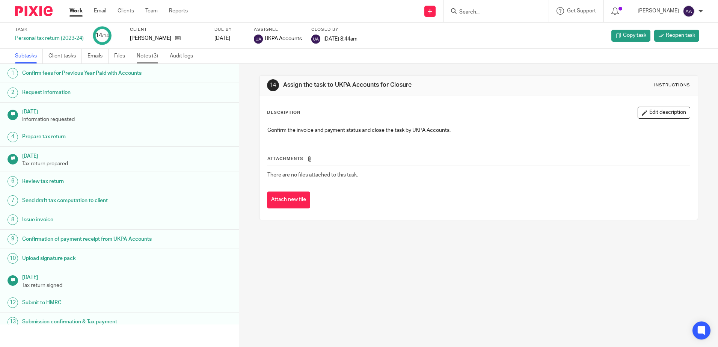
click at [149, 58] on link "Notes (3)" at bounding box center [150, 56] width 27 height 15
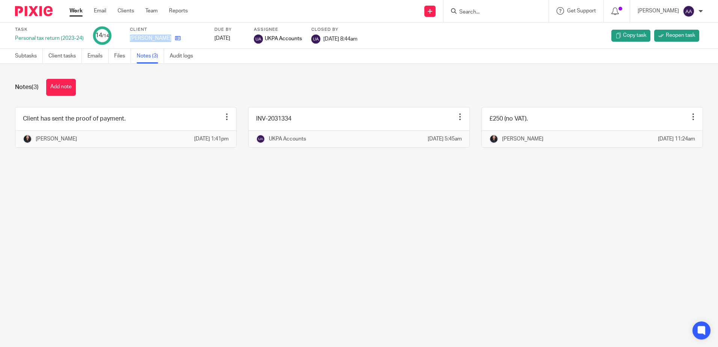
drag, startPoint x: 130, startPoint y: 38, endPoint x: 164, endPoint y: 38, distance: 34.2
click at [164, 38] on div "Alfiero Mellino" at bounding box center [167, 39] width 75 height 8
copy div "Alfiero Mellino"
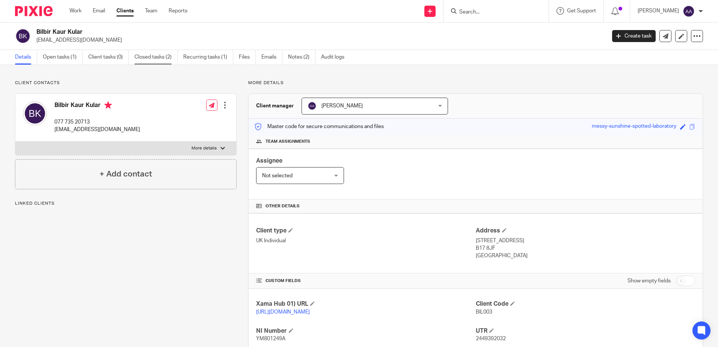
click at [167, 58] on link "Closed tasks (2)" at bounding box center [155, 57] width 43 height 15
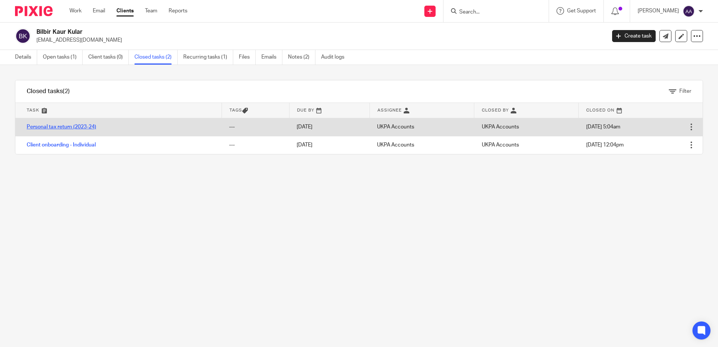
click at [89, 126] on link "Personal tax return (2023-24)" at bounding box center [61, 126] width 69 height 5
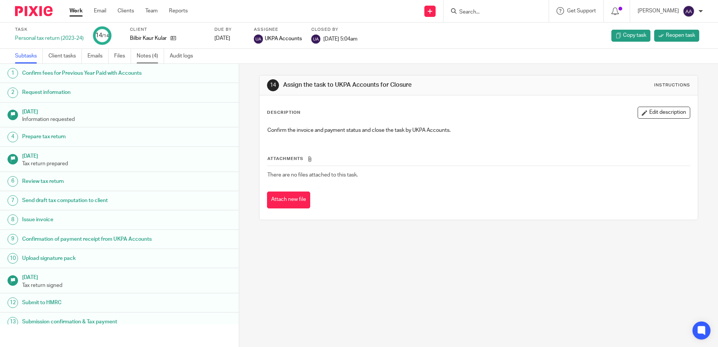
click at [148, 57] on link "Notes (4)" at bounding box center [150, 56] width 27 height 15
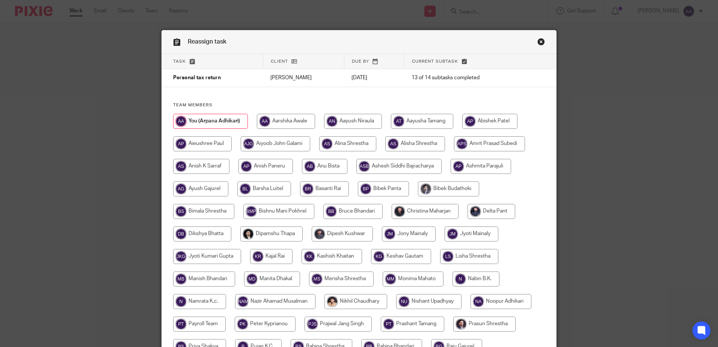
scroll to position [212, 0]
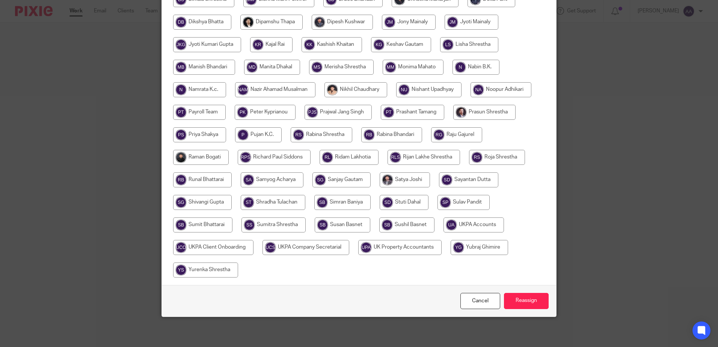
click at [464, 227] on input "radio" at bounding box center [473, 224] width 60 height 15
radio input "true"
click at [526, 297] on input "Reassign" at bounding box center [526, 301] width 45 height 16
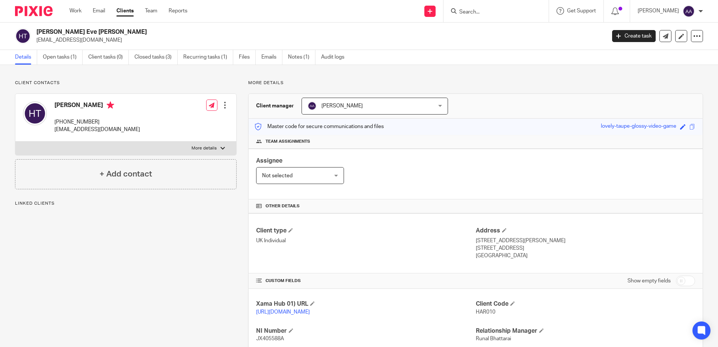
click at [170, 53] on link "Closed tasks (3)" at bounding box center [155, 57] width 43 height 15
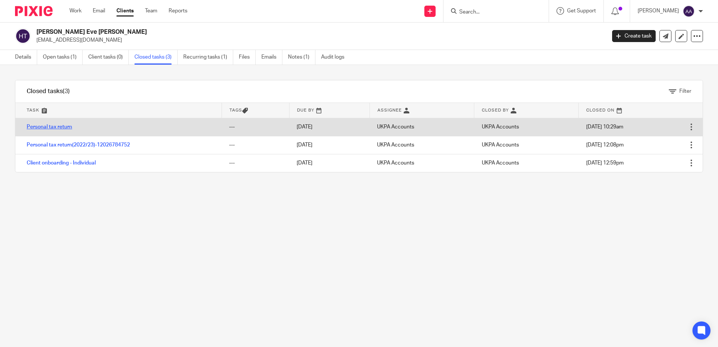
click at [69, 127] on link "Personal tax return" at bounding box center [49, 126] width 45 height 5
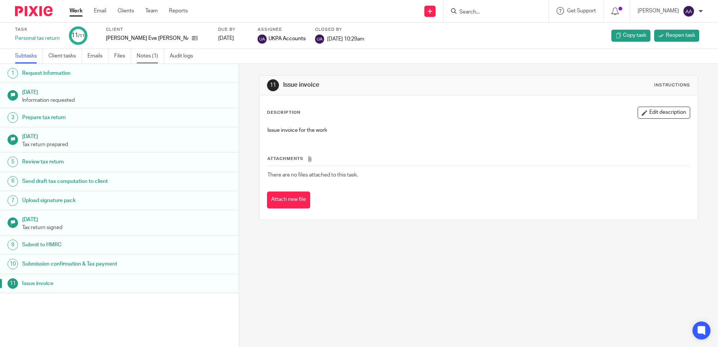
click at [155, 57] on link "Notes (1)" at bounding box center [150, 56] width 27 height 15
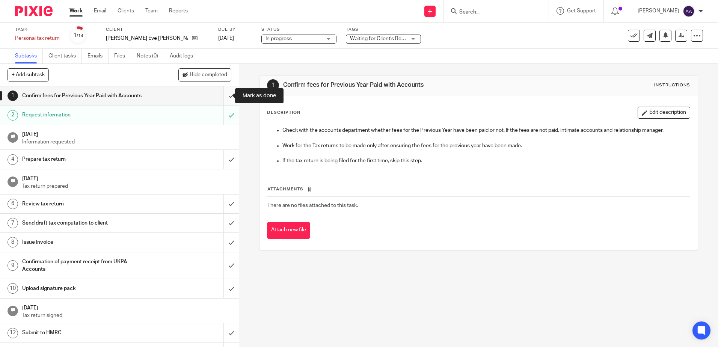
click at [226, 95] on input "submit" at bounding box center [119, 95] width 239 height 19
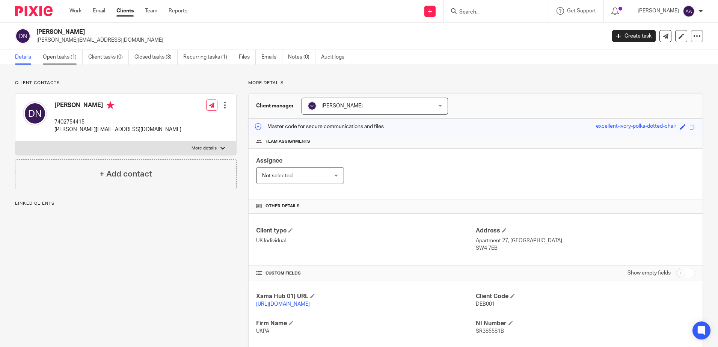
click at [68, 55] on link "Open tasks (1)" at bounding box center [63, 57] width 40 height 15
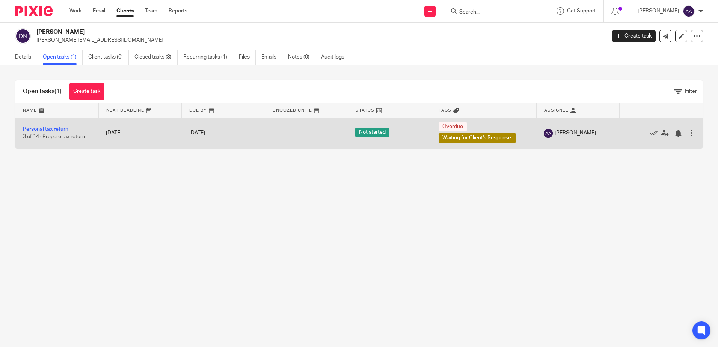
click at [51, 128] on link "Personal tax return" at bounding box center [45, 129] width 45 height 5
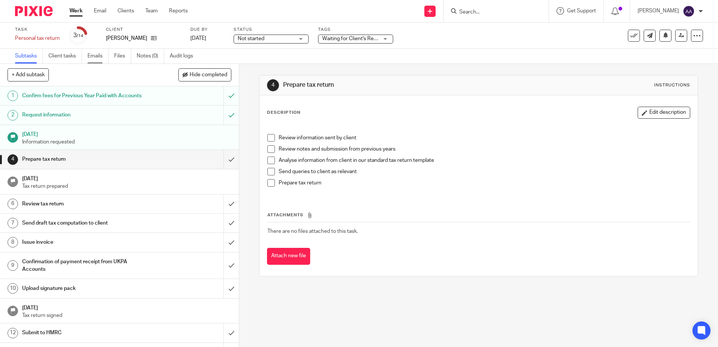
click at [102, 52] on link "Emails" at bounding box center [97, 56] width 21 height 15
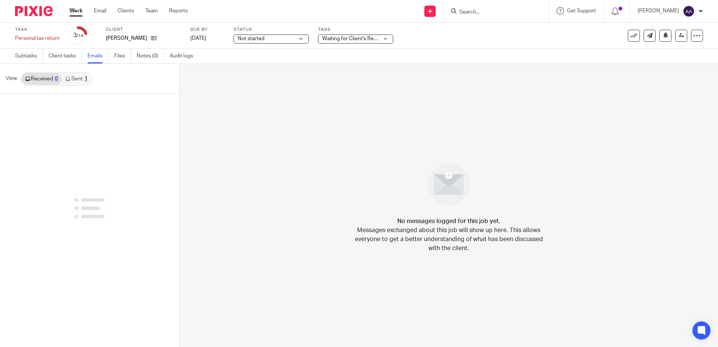
click at [76, 79] on link "Sent 1" at bounding box center [76, 79] width 29 height 12
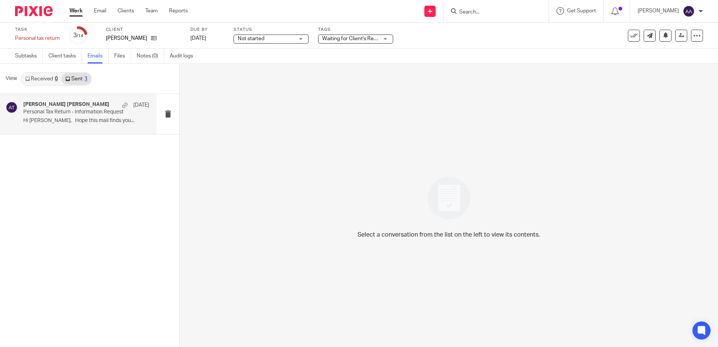
click at [99, 119] on p "Hi Debbie, Hope this mail finds you..." at bounding box center [86, 121] width 126 height 6
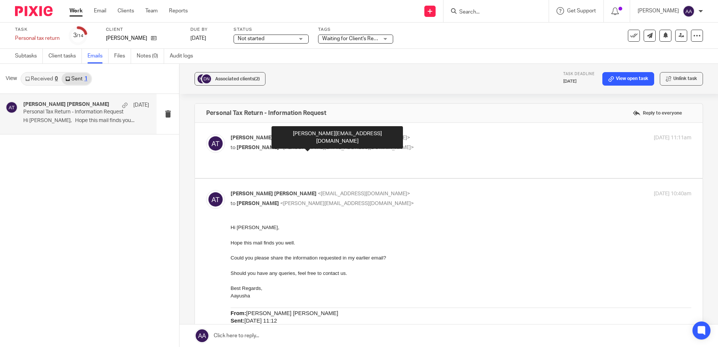
click at [325, 146] on span "<debbie@novakhomes.co.uk>" at bounding box center [347, 147] width 134 height 5
checkbox input "true"
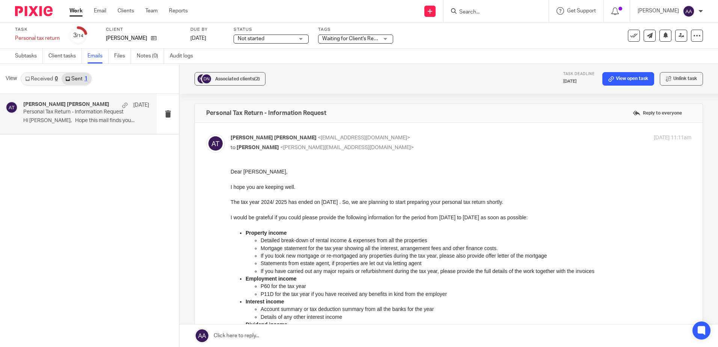
click at [491, 15] on input "Search" at bounding box center [492, 12] width 68 height 7
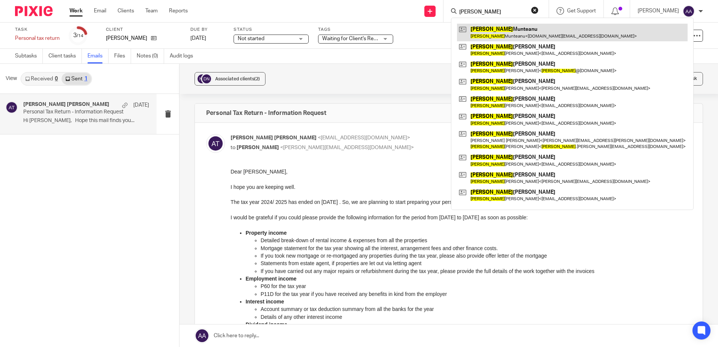
type input "paul"
click at [495, 27] on link at bounding box center [572, 32] width 231 height 17
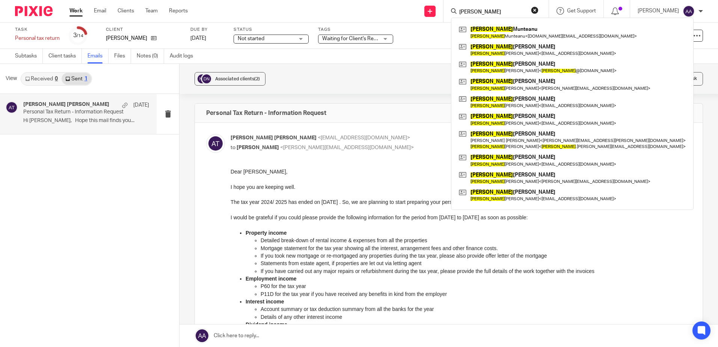
drag, startPoint x: 44, startPoint y: 14, endPoint x: 68, endPoint y: 12, distance: 23.4
click at [44, 14] on img at bounding box center [34, 11] width 38 height 10
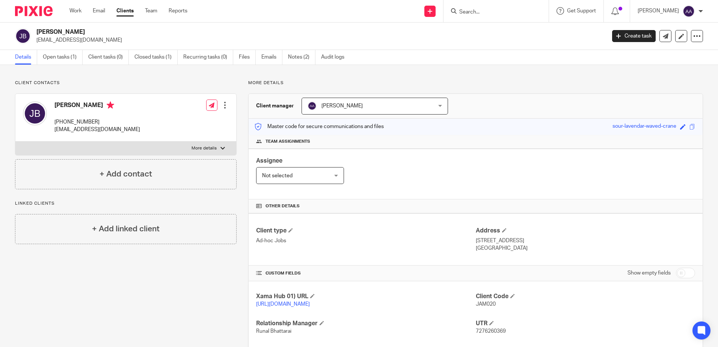
scroll to position [103, 0]
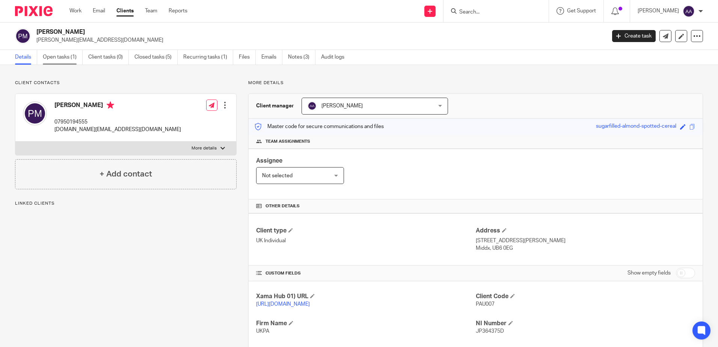
click at [52, 59] on link "Open tasks (1)" at bounding box center [63, 57] width 40 height 15
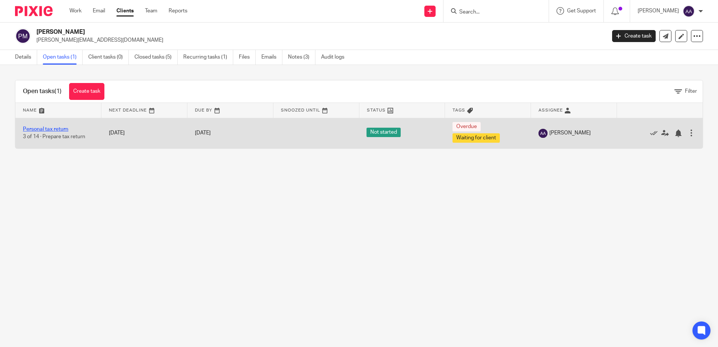
click at [56, 128] on link "Personal tax return" at bounding box center [45, 129] width 45 height 5
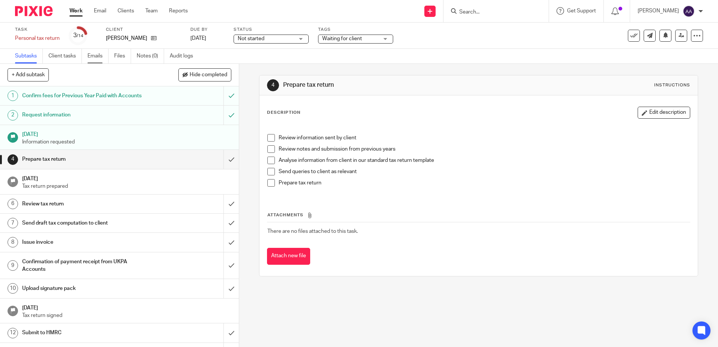
click at [103, 55] on link "Emails" at bounding box center [97, 56] width 21 height 15
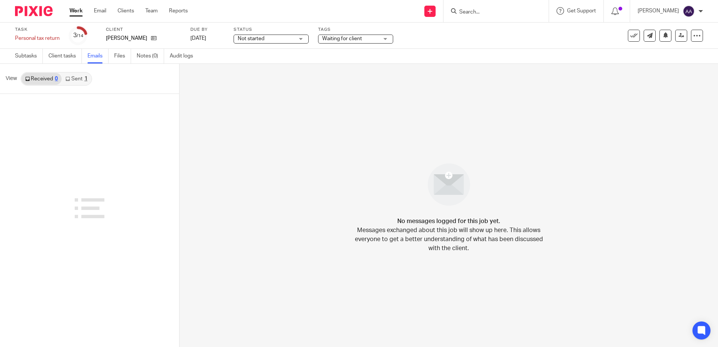
click at [84, 79] on div "1" at bounding box center [85, 78] width 3 height 5
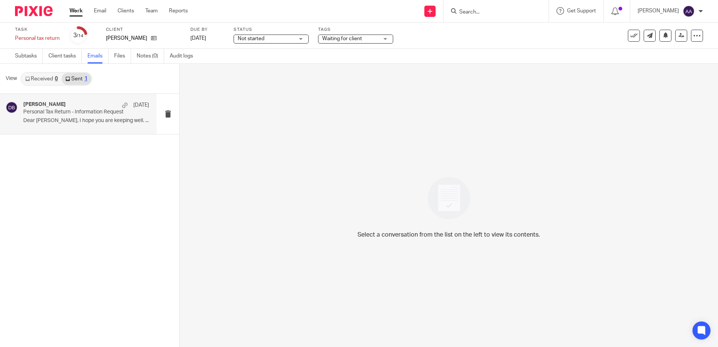
click at [82, 103] on div "Dikshya Bhatta 17 Apr" at bounding box center [86, 105] width 126 height 8
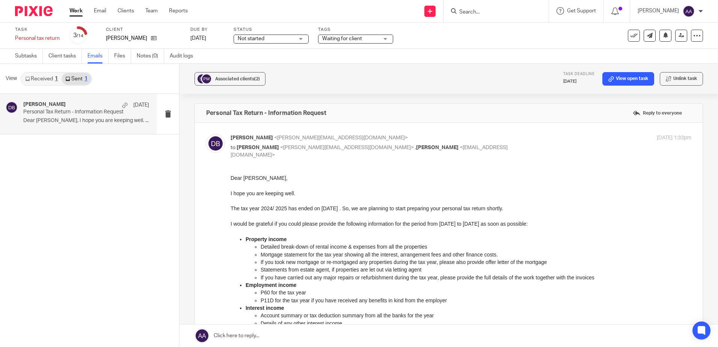
click at [479, 10] on input "Search" at bounding box center [492, 12] width 68 height 7
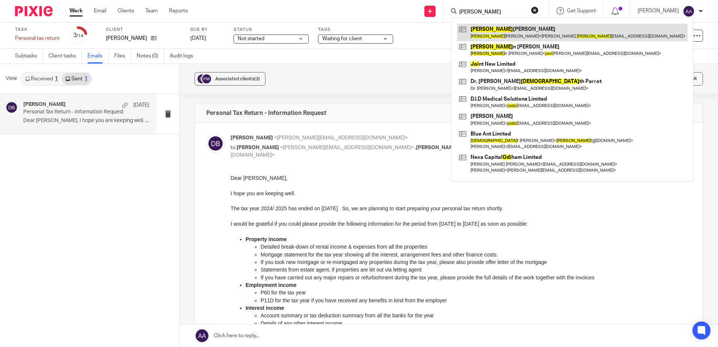
type input "jodi"
click at [503, 26] on link at bounding box center [572, 32] width 231 height 17
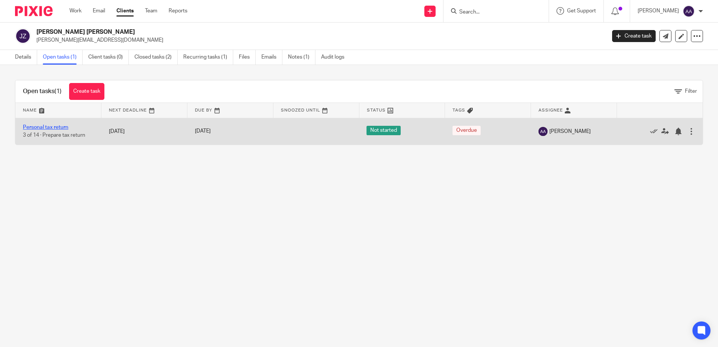
click at [57, 127] on link "Personal tax return" at bounding box center [45, 127] width 45 height 5
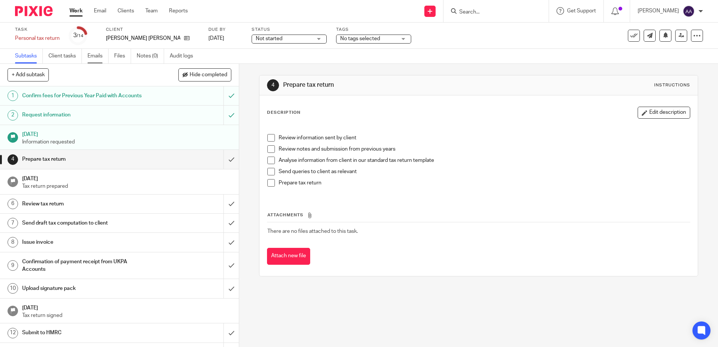
click at [103, 57] on link "Emails" at bounding box center [97, 56] width 21 height 15
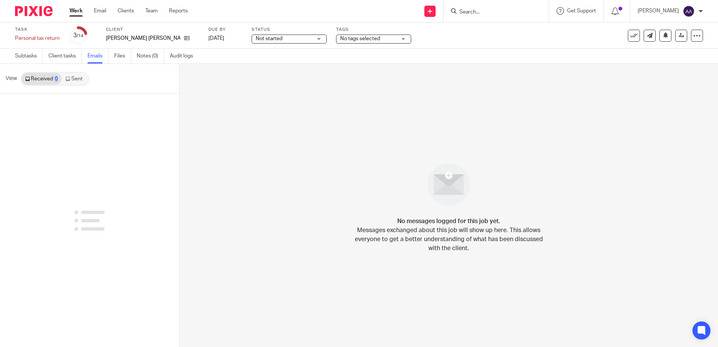
click at [76, 81] on link "Sent" at bounding box center [75, 79] width 26 height 12
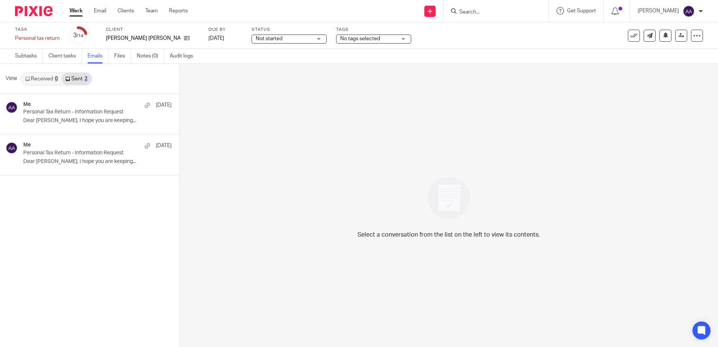
click at [469, 10] on input "Search" at bounding box center [492, 12] width 68 height 7
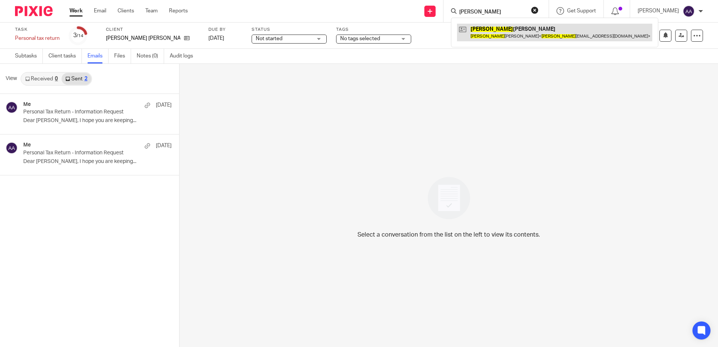
type input "tania"
click at [486, 30] on link at bounding box center [554, 32] width 195 height 17
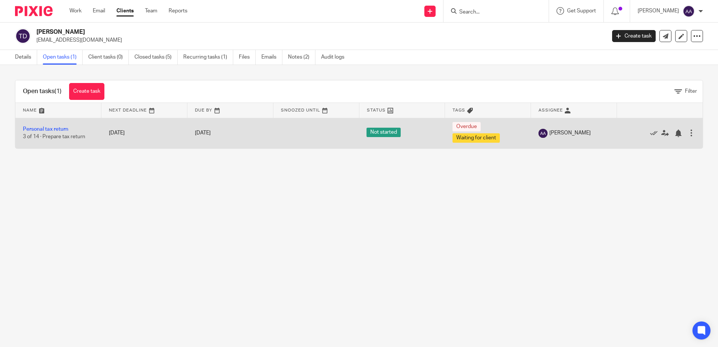
click at [65, 126] on td "Personal tax return 3 of 14 · Prepare tax return" at bounding box center [58, 133] width 86 height 30
click at [65, 127] on link "Personal tax return" at bounding box center [45, 129] width 45 height 5
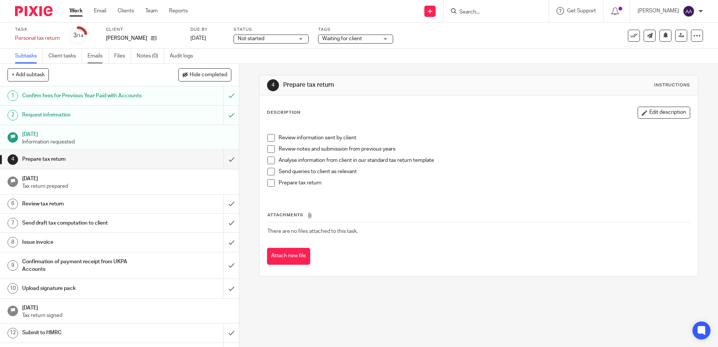
click at [101, 58] on link "Emails" at bounding box center [97, 56] width 21 height 15
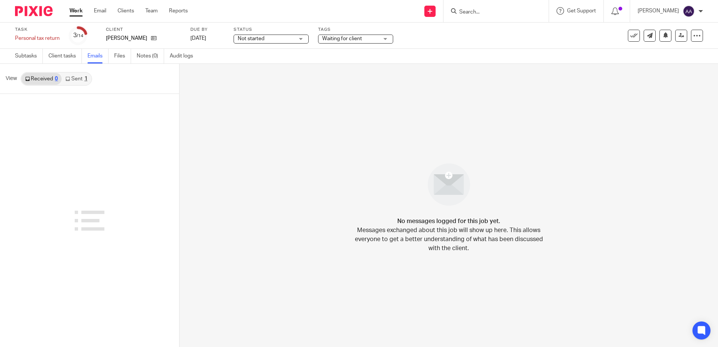
click at [83, 78] on link "Sent 1" at bounding box center [76, 79] width 29 height 12
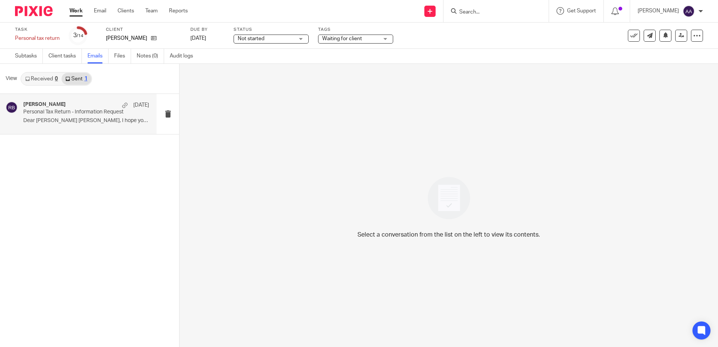
click at [78, 119] on p "Dear [PERSON_NAME] [PERSON_NAME], I hope you are keeping..." at bounding box center [86, 121] width 126 height 6
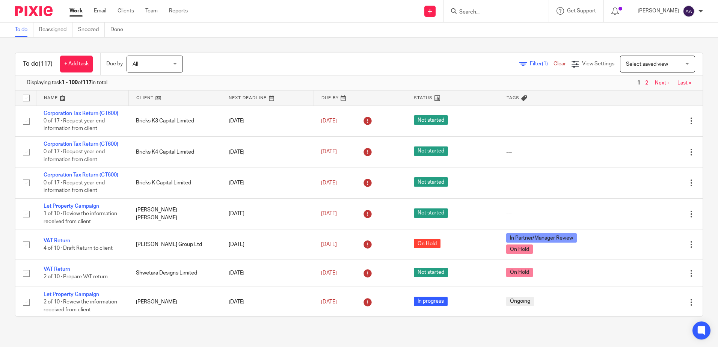
click at [475, 9] on input "Search" at bounding box center [492, 12] width 68 height 7
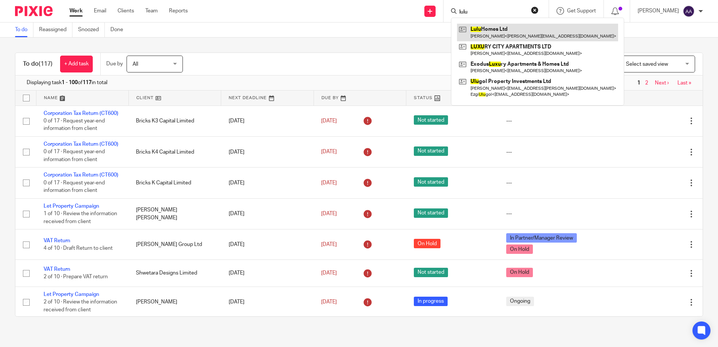
type input "lulu"
click at [499, 31] on link at bounding box center [537, 32] width 161 height 17
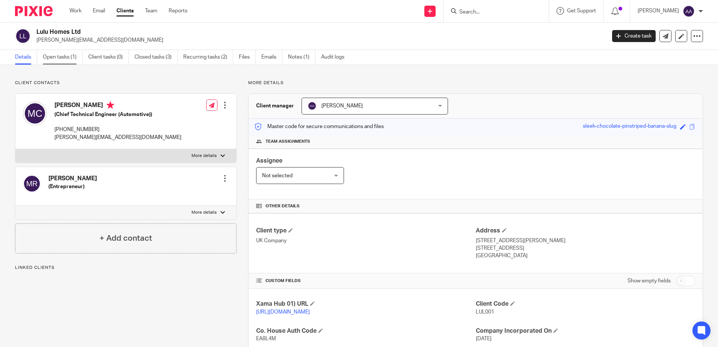
click at [70, 58] on link "Open tasks (1)" at bounding box center [63, 57] width 40 height 15
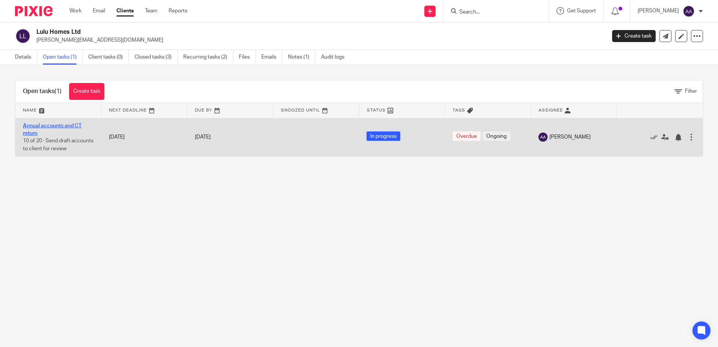
click at [38, 127] on link "Annual accounts and CT return" at bounding box center [52, 129] width 59 height 13
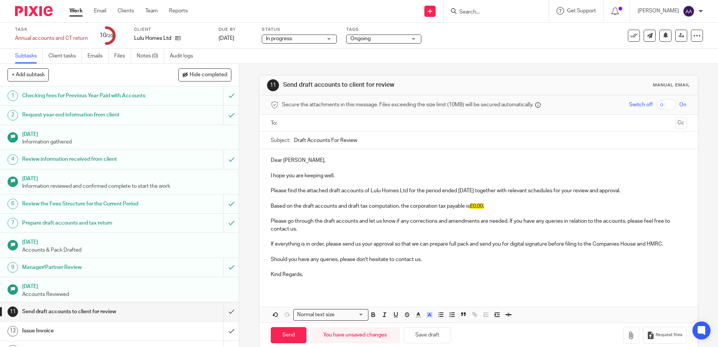
click at [302, 126] on input "text" at bounding box center [478, 123] width 387 height 9
click at [675, 123] on button "Cc" at bounding box center [680, 123] width 11 height 11
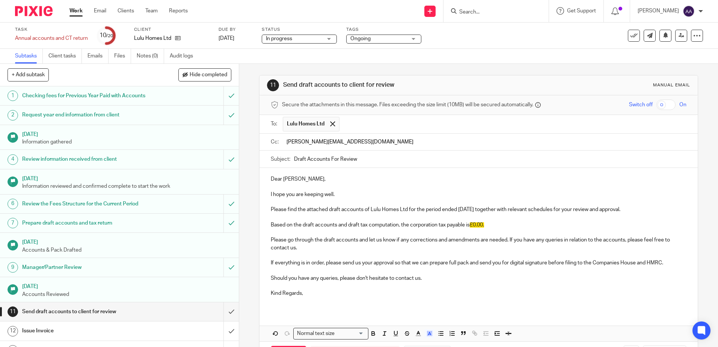
type input "[PERSON_NAME][EMAIL_ADDRESS][DOMAIN_NAME]"
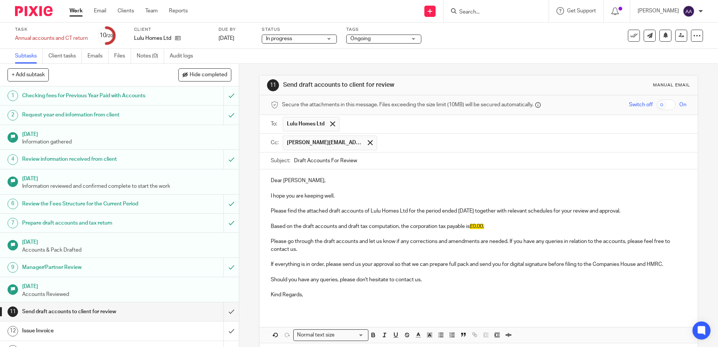
click at [380, 206] on div "Dear [PERSON_NAME], I hope you are keeping well. Please find the attached draft…" at bounding box center [478, 240] width 438 height 143
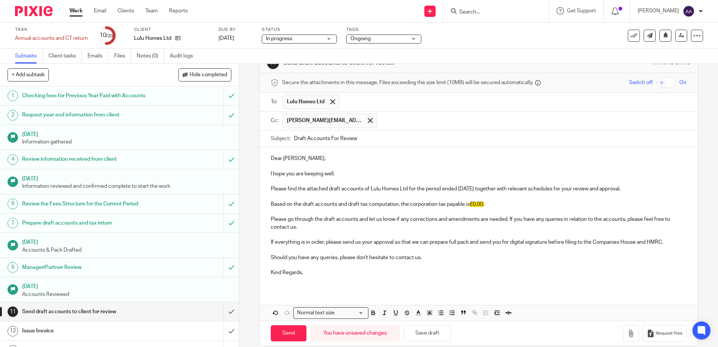
scroll to position [32, 0]
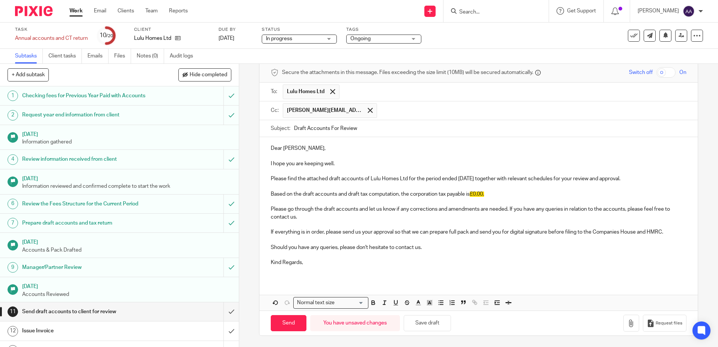
click at [343, 257] on p at bounding box center [478, 255] width 415 height 8
click at [338, 267] on p at bounding box center [478, 271] width 415 height 8
click at [627, 323] on icon "button" at bounding box center [631, 324] width 8 height 8
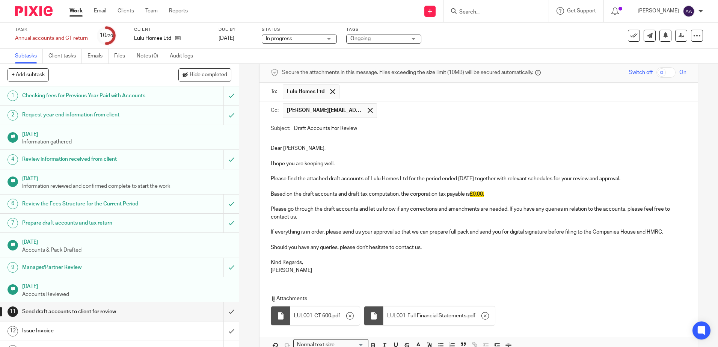
drag, startPoint x: 349, startPoint y: 201, endPoint x: 350, endPoint y: 196, distance: 5.4
click at [350, 201] on p at bounding box center [478, 202] width 415 height 8
click at [362, 224] on p at bounding box center [478, 225] width 415 height 8
click at [339, 219] on p "Please go through the draft accounts and let us know if any corrections and ame…" at bounding box center [478, 212] width 415 height 15
click at [667, 231] on p "If everything is in order, please send us your approval so that we can prepare …" at bounding box center [478, 232] width 415 height 8
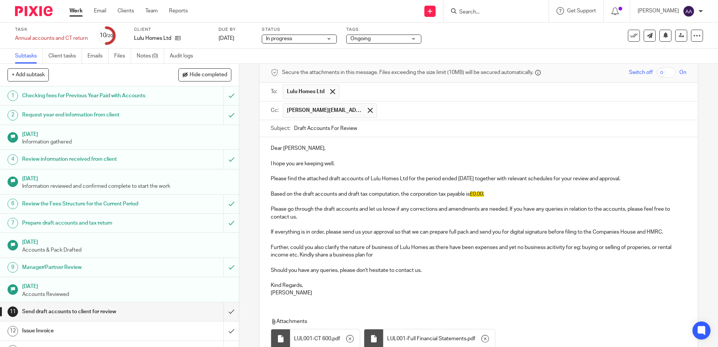
click at [327, 255] on p "Further, could you also clarify the nature of business of Lulu Homes as there h…" at bounding box center [478, 251] width 415 height 15
click at [412, 255] on p "Further, could you also clarify the nature of business of Lulu Homes as there h…" at bounding box center [478, 251] width 415 height 15
click at [397, 255] on p "Further, could you also clarify the nature of business of Lulu Homes as there h…" at bounding box center [478, 251] width 415 height 15
drag, startPoint x: 401, startPoint y: 255, endPoint x: 392, endPoint y: 254, distance: 8.7
click at [392, 254] on p "Further, could you also clarify the nature of business of Lulu Homes as there h…" at bounding box center [478, 251] width 415 height 15
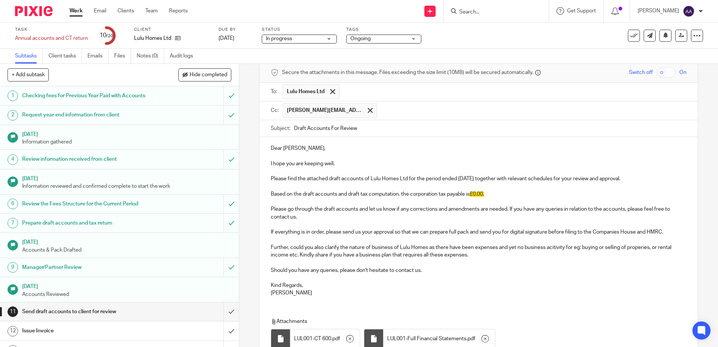
click at [308, 234] on p "If everything is in order, please send us your approval so that we can prepare …" at bounding box center [478, 232] width 415 height 8
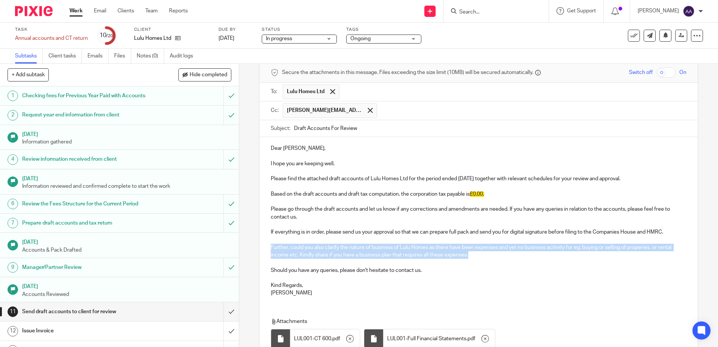
drag, startPoint x: 268, startPoint y: 246, endPoint x: 480, endPoint y: 253, distance: 211.5
click at [480, 253] on p "Further, could you also clarify the nature of business of Lulu Homes as there h…" at bounding box center [478, 251] width 415 height 15
copy p "Further, could you also clarify the nature of business of Lulu Homes as there h…"
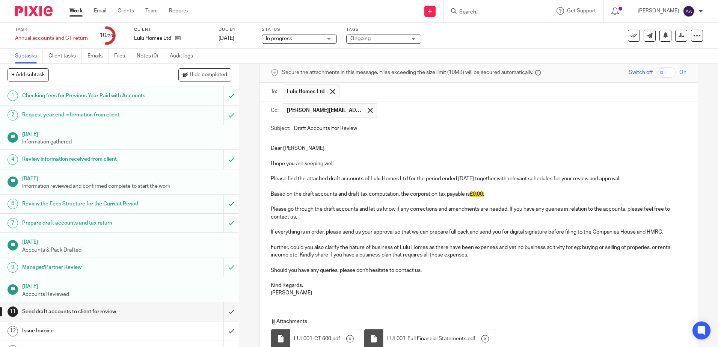
click at [340, 178] on p "Please find the attached draft accounts of Lulu Homes Ltd for the period ended …" at bounding box center [478, 179] width 415 height 8
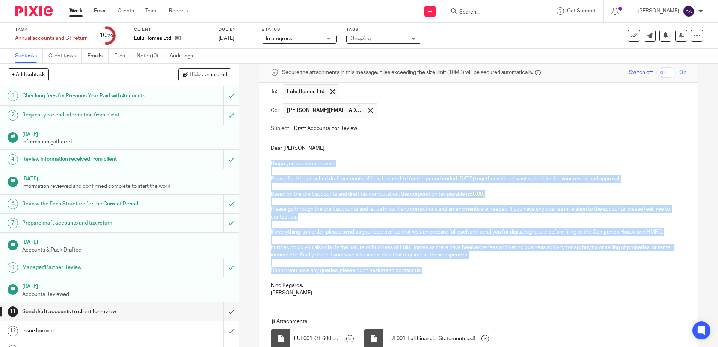
drag, startPoint x: 268, startPoint y: 162, endPoint x: 460, endPoint y: 268, distance: 219.5
click at [460, 268] on div "Dear Michele, I hope you are keeping well. Please find the attached draft accou…" at bounding box center [478, 219] width 438 height 165
copy div "I hope you are keeping well. Please find the attached draft accounts of Lulu Ho…"
drag, startPoint x: 270, startPoint y: 243, endPoint x: 274, endPoint y: 246, distance: 4.3
click at [271, 244] on p "Further, could you also clarify the nature of business of Lulu Homes as there h…" at bounding box center [478, 251] width 415 height 15
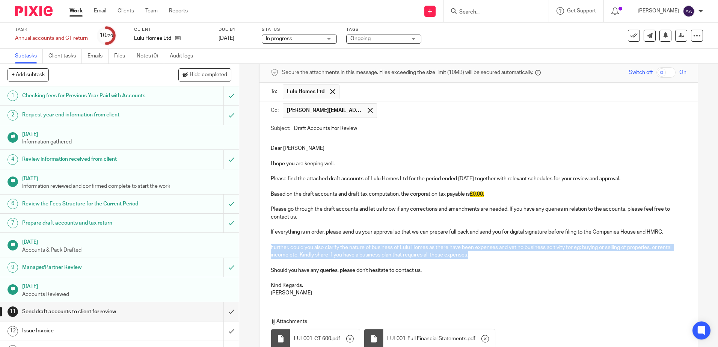
drag, startPoint x: 269, startPoint y: 244, endPoint x: 475, endPoint y: 257, distance: 206.2
click at [475, 257] on p "Further, could you also clarify the nature of business of Lulu Homes as there h…" at bounding box center [478, 251] width 415 height 15
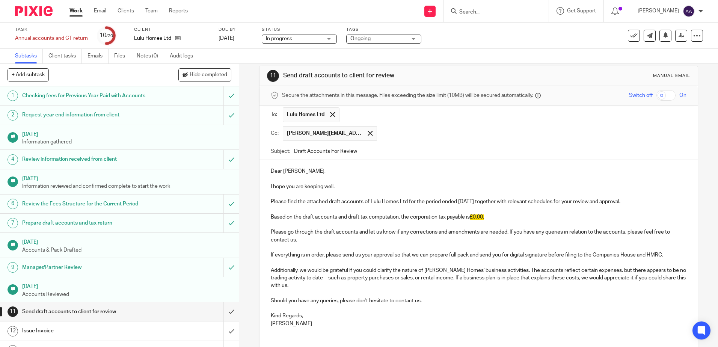
scroll to position [0, 0]
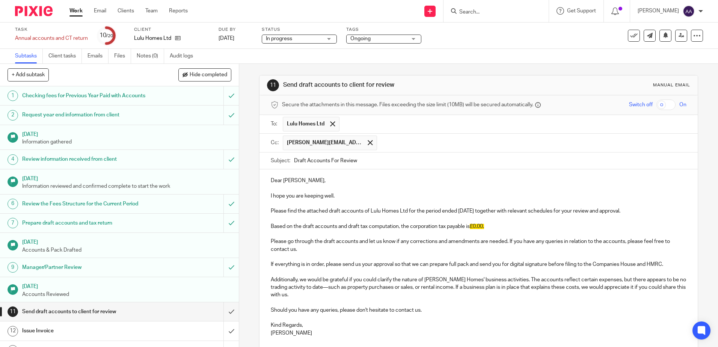
click at [308, 125] on span "Lulu Homes Ltd" at bounding box center [306, 124] width 38 height 8
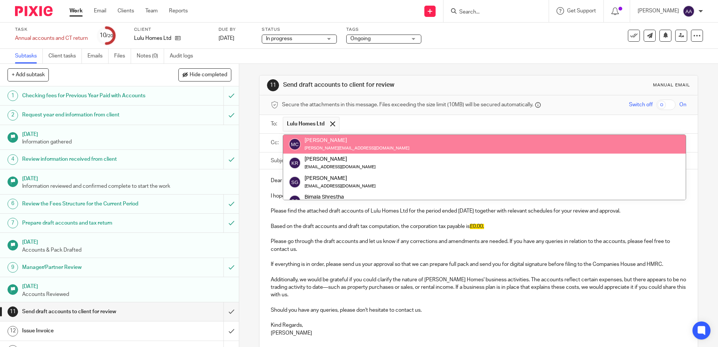
click at [412, 146] on div "Michele La Cerra m.lacerra@yahoo.it" at bounding box center [484, 144] width 391 height 15
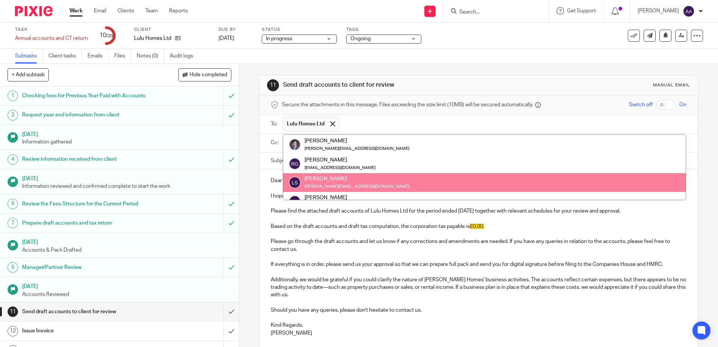
scroll to position [113, 0]
click at [441, 71] on div "11 Send draft accounts to client for review Manual email Secure the attachments…" at bounding box center [478, 258] width 439 height 388
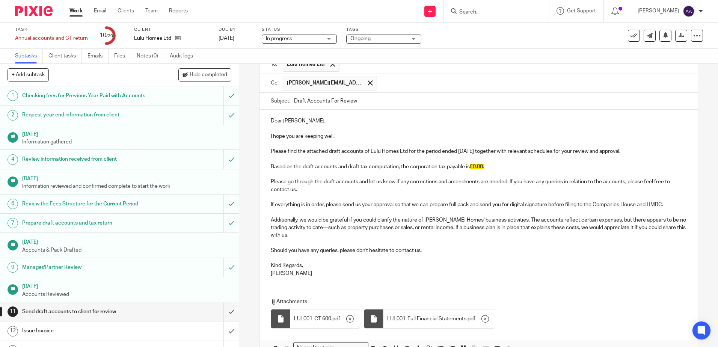
scroll to position [105, 0]
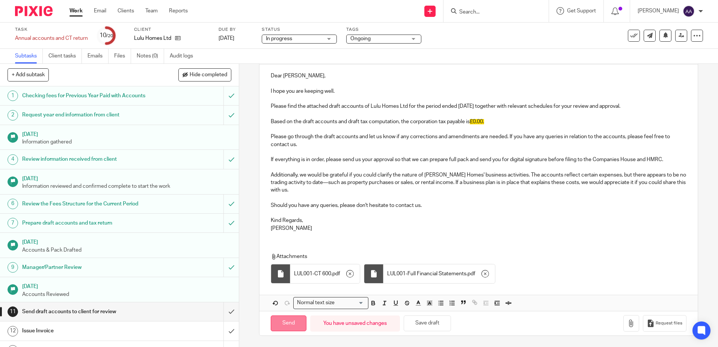
drag, startPoint x: 291, startPoint y: 322, endPoint x: 291, endPoint y: 315, distance: 7.1
click at [291, 322] on input "Send" at bounding box center [289, 323] width 36 height 16
type input "Sent"
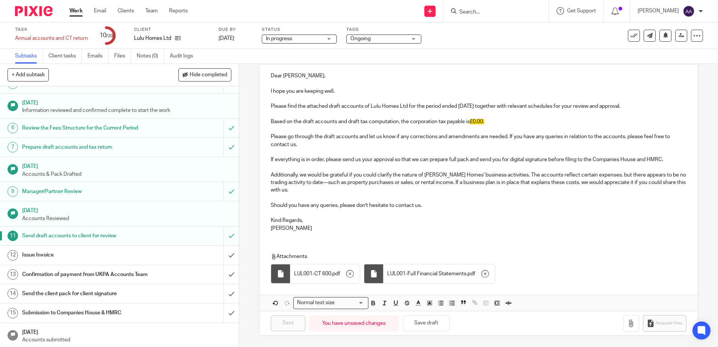
scroll to position [0, 0]
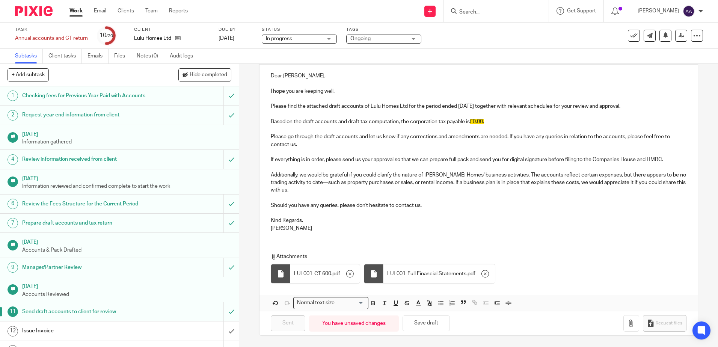
click at [49, 12] on img at bounding box center [34, 11] width 38 height 10
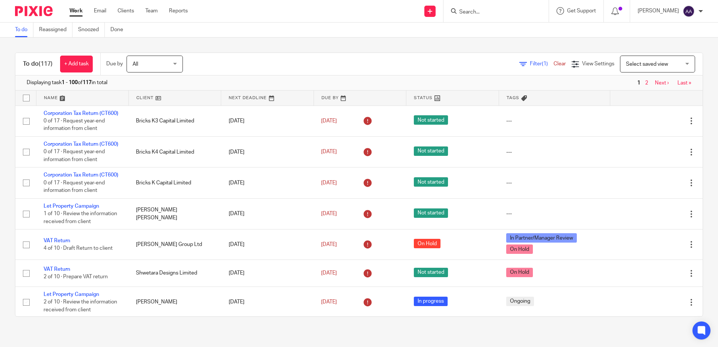
click at [480, 9] on input "Search" at bounding box center [492, 12] width 68 height 7
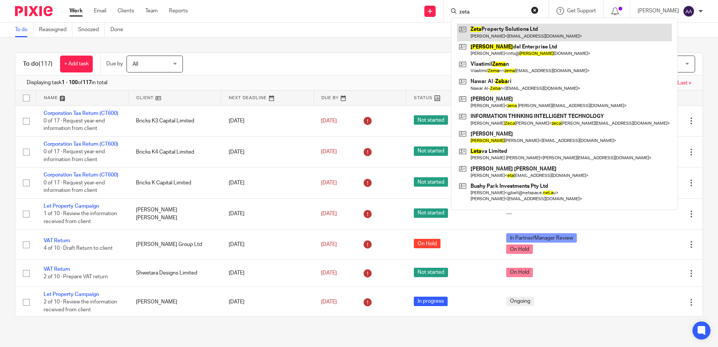
type input "zeta"
click at [497, 35] on link at bounding box center [564, 32] width 215 height 17
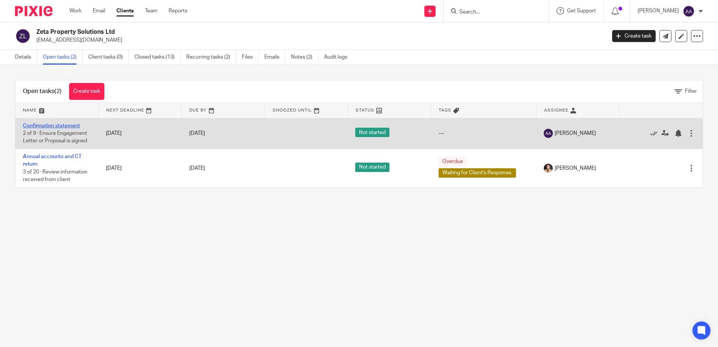
click at [62, 128] on link "Confirmation statement" at bounding box center [51, 125] width 57 height 5
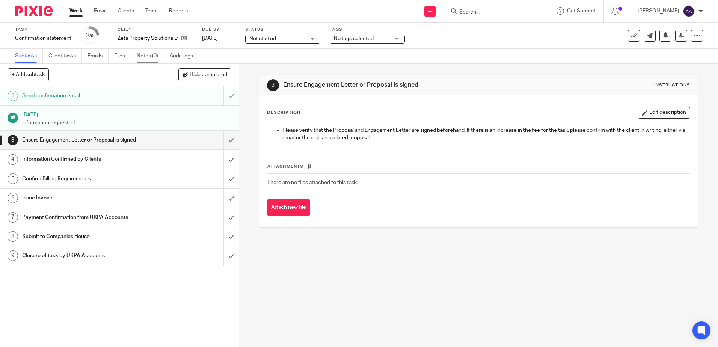
click at [151, 55] on link "Notes (0)" at bounding box center [150, 56] width 27 height 15
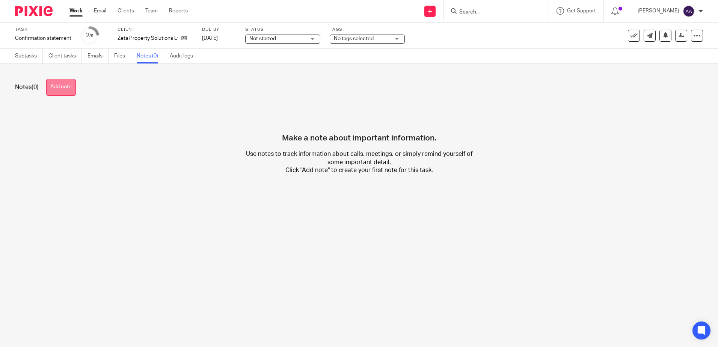
click at [74, 83] on button "Add note" at bounding box center [61, 87] width 30 height 17
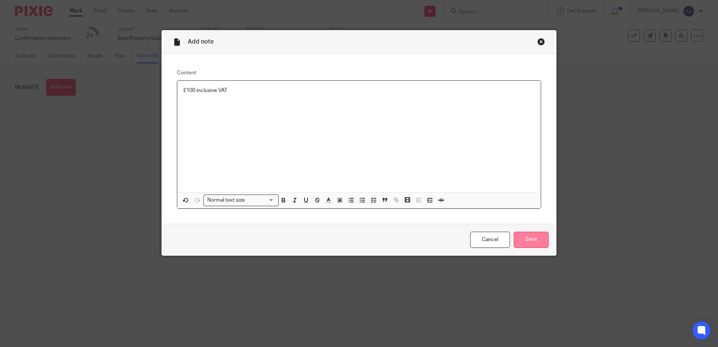
click at [526, 238] on input "Save" at bounding box center [531, 240] width 35 height 16
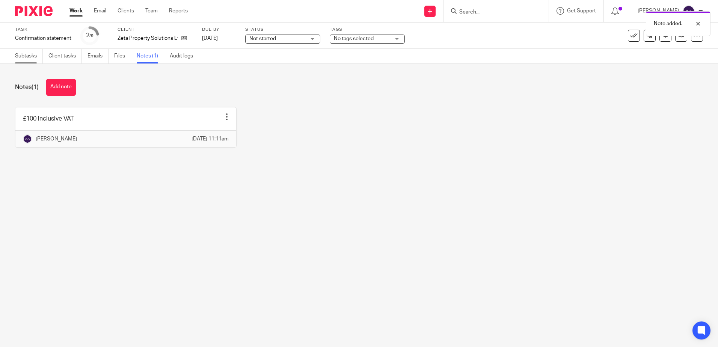
click at [39, 56] on link "Subtasks" at bounding box center [29, 56] width 28 height 15
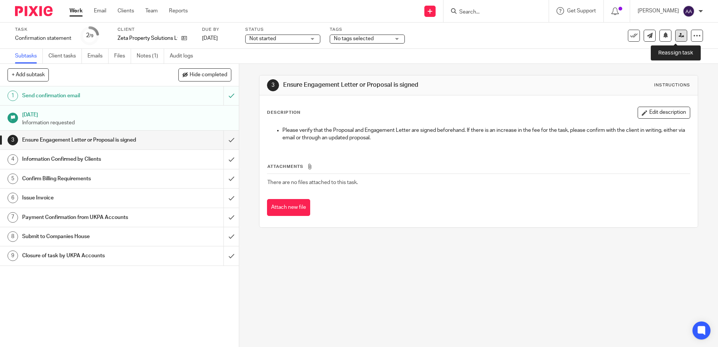
click at [679, 37] on icon at bounding box center [682, 36] width 6 height 6
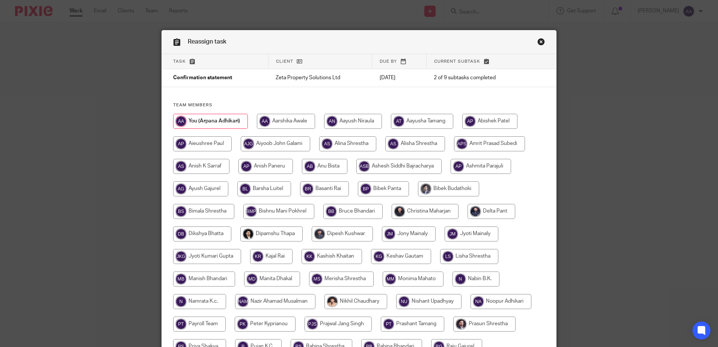
scroll to position [150, 0]
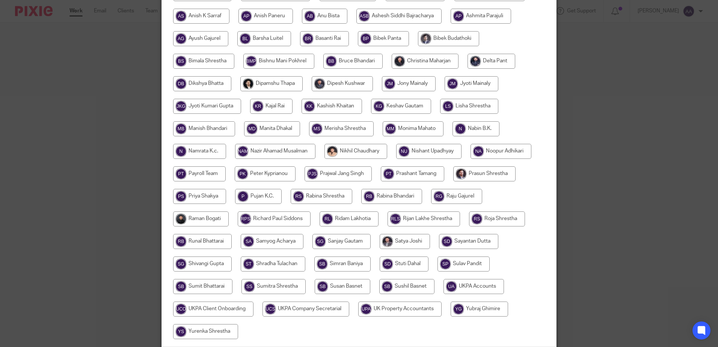
click at [460, 288] on input "radio" at bounding box center [473, 286] width 60 height 15
radio input "true"
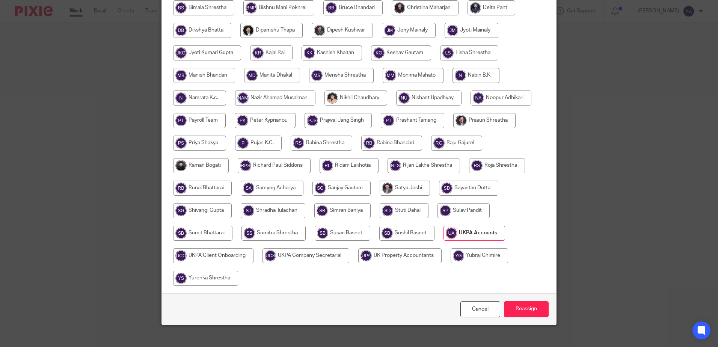
scroll to position [212, 0]
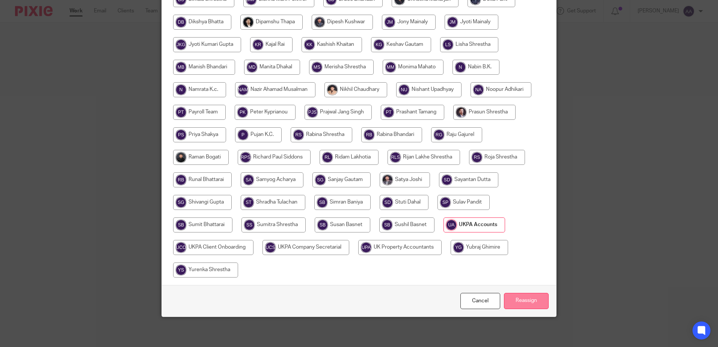
click at [510, 300] on input "Reassign" at bounding box center [526, 301] width 45 height 16
